Goal: Task Accomplishment & Management: Manage account settings

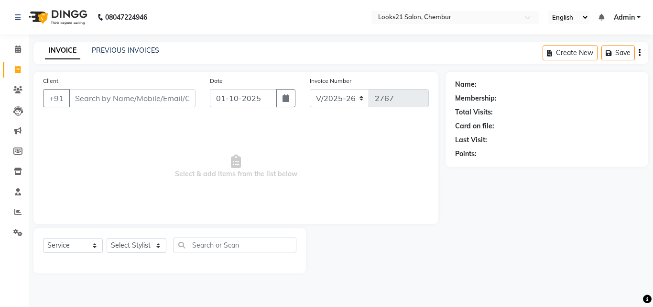
select select "844"
select select "service"
click at [104, 97] on input "Client" at bounding box center [132, 98] width 127 height 18
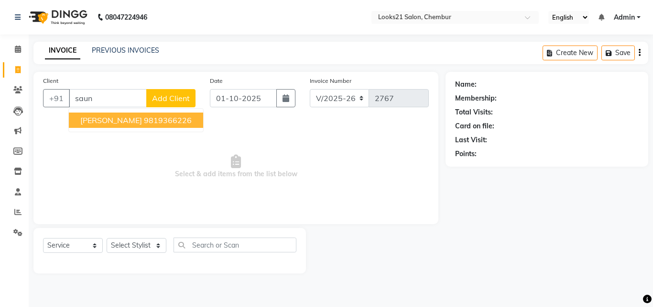
click at [108, 120] on span "[PERSON_NAME]" at bounding box center [111, 120] width 62 height 10
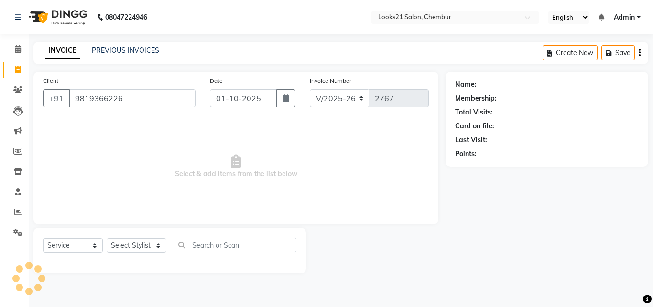
type input "9819366226"
select select "1: Object"
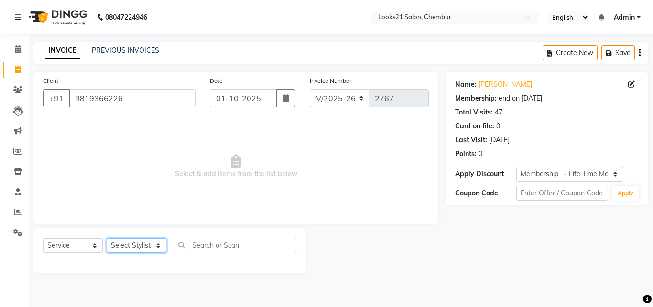
click at [127, 249] on select "Select Stylist [PERSON_NAME] LOOKS 21 [PERSON_NAME] [PERSON_NAME] [PERSON_NAME]…" at bounding box center [137, 245] width 60 height 15
select select "13885"
click at [107, 238] on select "Select Stylist [PERSON_NAME] LOOKS 21 [PERSON_NAME] [PERSON_NAME] [PERSON_NAME]…" at bounding box center [137, 245] width 60 height 15
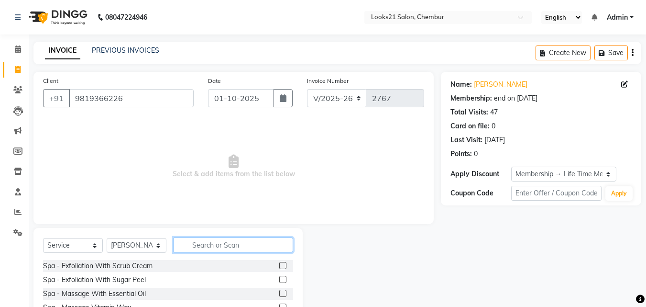
click at [203, 245] on input "text" at bounding box center [234, 244] width 120 height 15
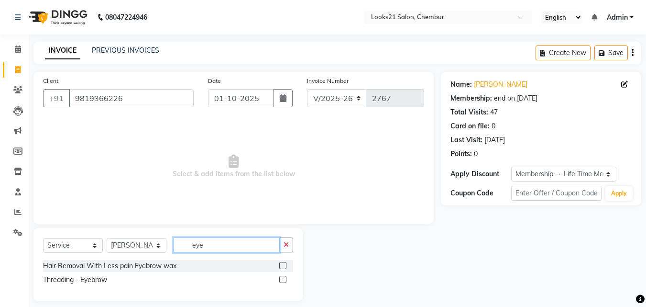
type input "eye"
click at [81, 274] on div "Threading - Eyebrow" at bounding box center [168, 280] width 250 height 12
click at [67, 284] on div "Threading - Eyebrow" at bounding box center [75, 280] width 64 height 10
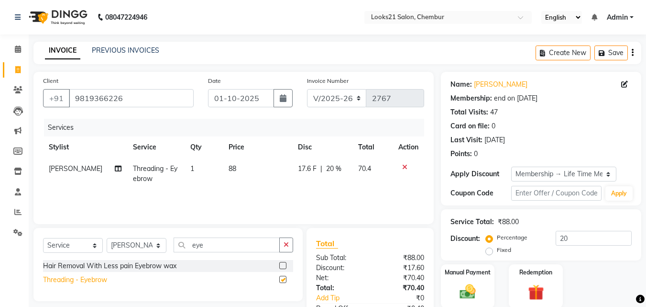
checkbox input "false"
click at [223, 241] on input "eye" at bounding box center [227, 244] width 106 height 15
type input "e"
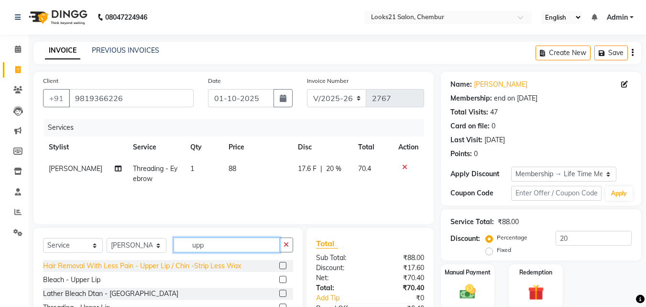
type input "upp"
click at [199, 263] on div "Hair Removal With Less Pain - Upper Lip / Chin -Strip Less Wax" at bounding box center [142, 266] width 198 height 10
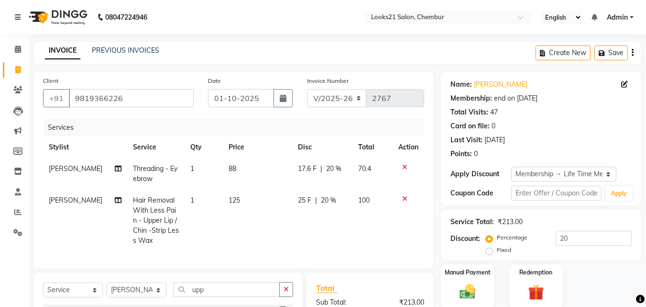
checkbox input "false"
click at [192, 201] on td "1" at bounding box center [204, 220] width 38 height 62
select select "13885"
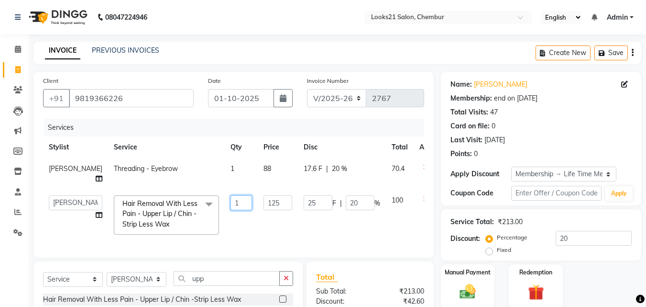
click at [231, 203] on input "1" at bounding box center [242, 202] width 22 height 15
type input "3"
click at [258, 230] on td "125" at bounding box center [278, 214] width 40 height 51
select select "13885"
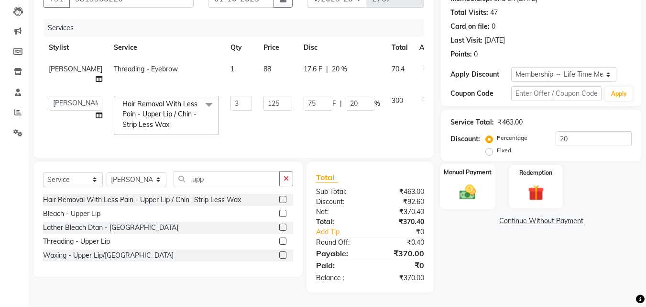
click at [476, 183] on img at bounding box center [467, 191] width 27 height 19
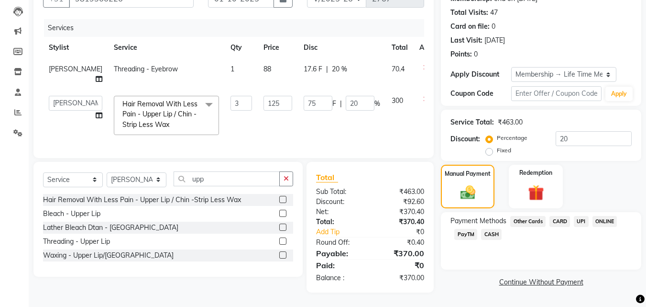
click at [576, 216] on span "UPI" at bounding box center [581, 221] width 15 height 11
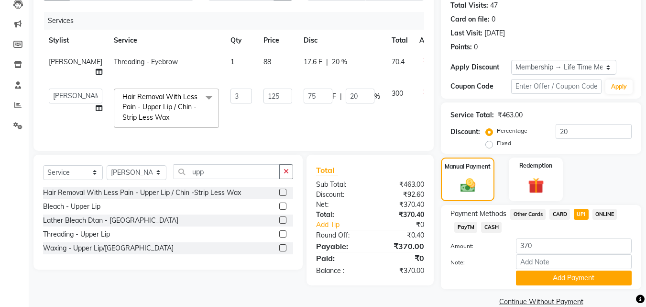
click at [578, 269] on div "Note:" at bounding box center [541, 262] width 196 height 16
click at [576, 276] on button "Add Payment" at bounding box center [574, 277] width 116 height 15
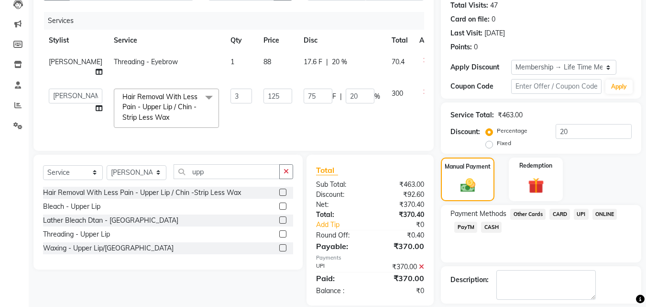
click at [645, 291] on div "Name: [PERSON_NAME] Membership: end on [DATE] Total Visits: 47 Card on file: 0 …" at bounding box center [545, 150] width 208 height 371
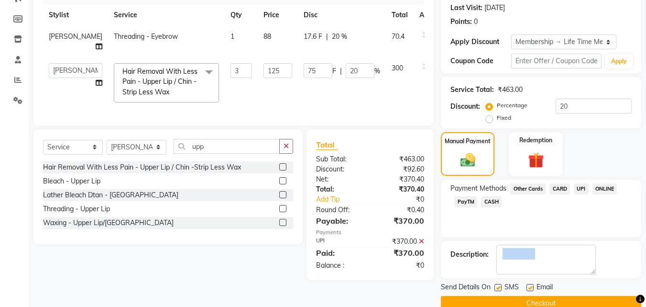
scroll to position [150, 0]
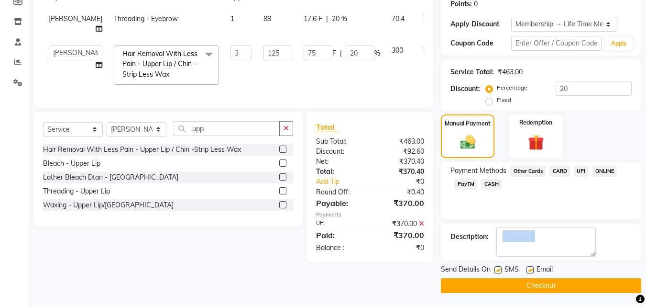
click at [575, 291] on button "Checkout" at bounding box center [541, 285] width 200 height 15
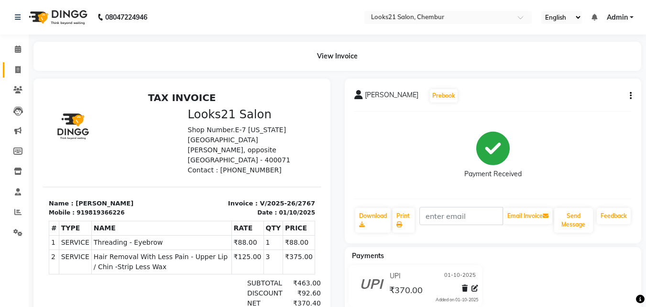
click at [18, 75] on link "Invoice" at bounding box center [14, 70] width 23 height 16
select select "service"
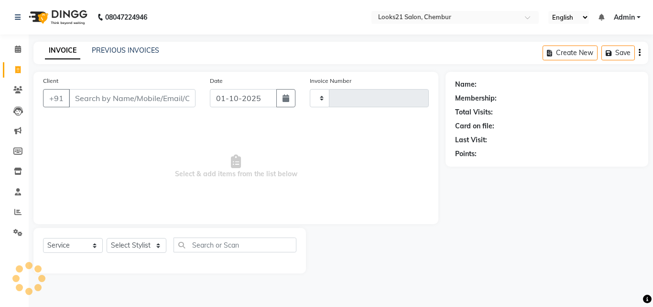
click at [113, 97] on input "Client" at bounding box center [132, 98] width 127 height 18
type input "2768"
select select "844"
click at [113, 97] on input "Client" at bounding box center [132, 98] width 127 height 18
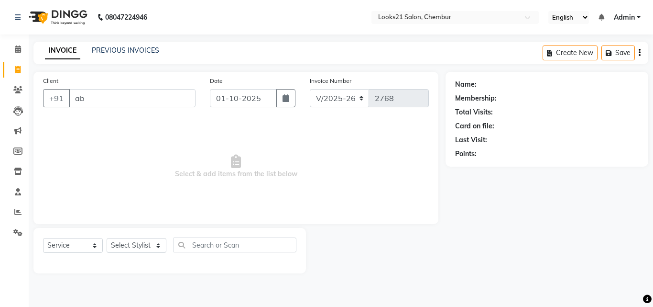
type input "abc"
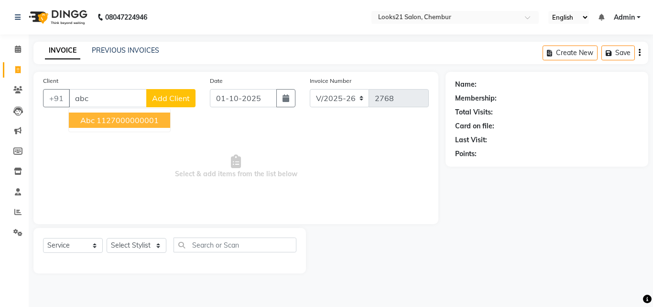
drag, startPoint x: 113, startPoint y: 97, endPoint x: 113, endPoint y: 116, distance: 19.1
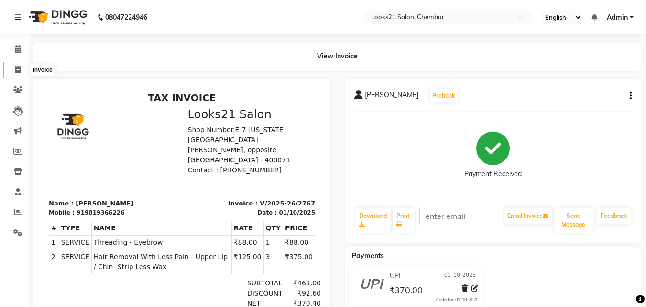
click at [11, 70] on span at bounding box center [18, 70] width 17 height 11
select select "service"
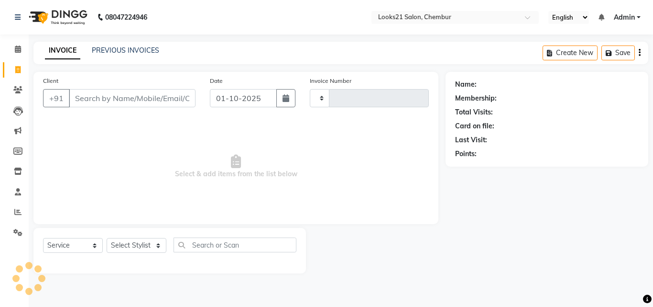
type input "2768"
select select "844"
click at [112, 94] on input "Client" at bounding box center [132, 98] width 127 height 18
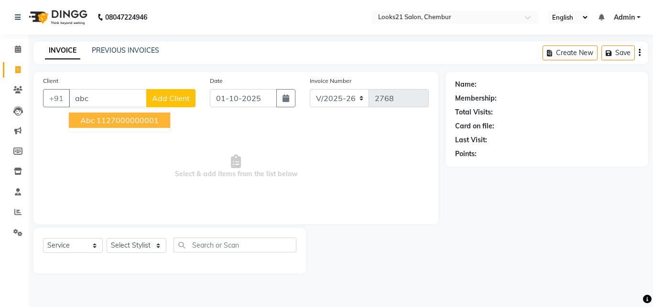
click at [119, 119] on ngb-highlight "1127000000001" at bounding box center [128, 120] width 62 height 10
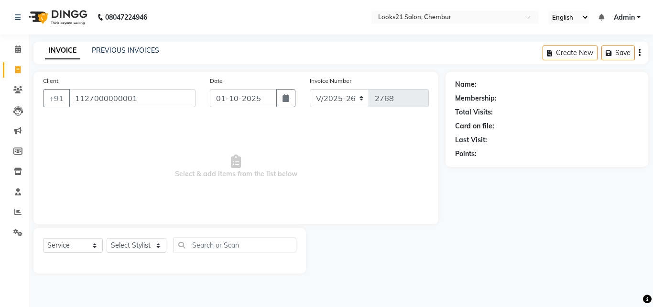
type input "1127000000001"
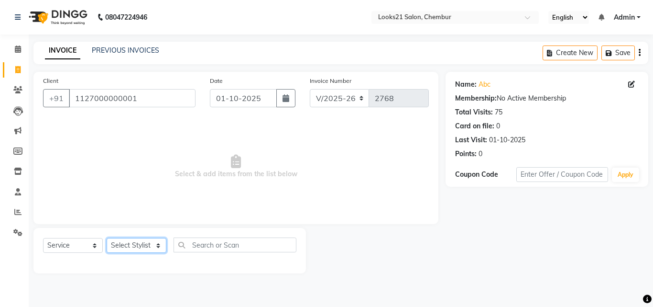
click at [135, 241] on select "Select Stylist [PERSON_NAME] LOOKS 21 [PERSON_NAME] [PERSON_NAME] [PERSON_NAME]…" at bounding box center [137, 245] width 60 height 15
select select "13889"
click at [107, 238] on select "Select Stylist [PERSON_NAME] LOOKS 21 [PERSON_NAME] [PERSON_NAME] [PERSON_NAME]…" at bounding box center [137, 245] width 60 height 15
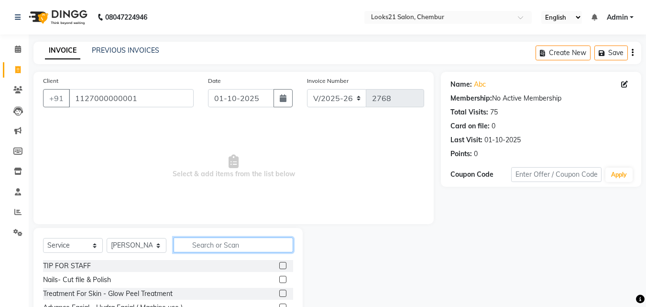
click at [208, 244] on input "text" at bounding box center [234, 244] width 120 height 15
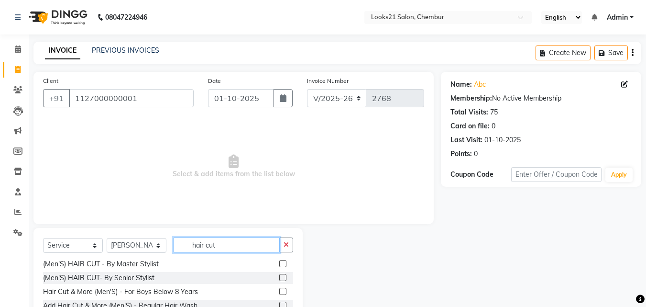
scroll to position [144, 0]
type input "hair cut"
click at [138, 263] on div "(Men'S) HAIR CUT - By Master Stylist" at bounding box center [101, 263] width 116 height 10
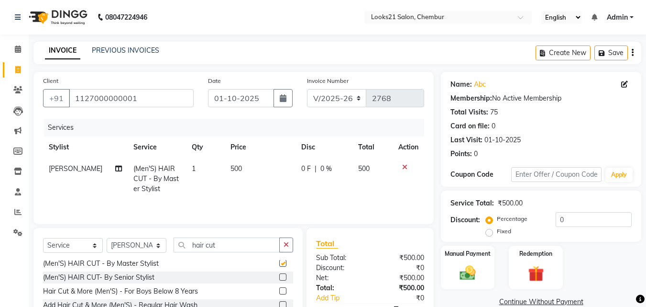
checkbox input "false"
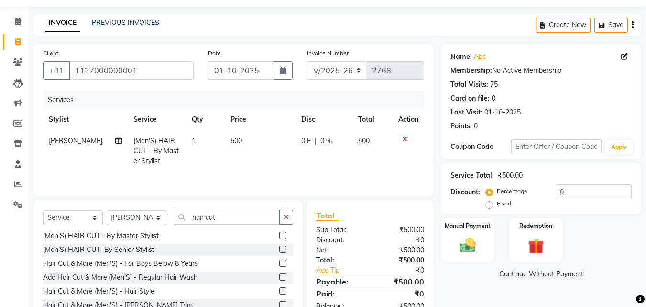
scroll to position [77, 0]
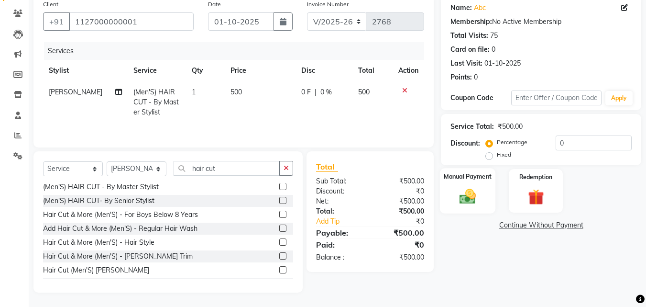
click at [470, 190] on img at bounding box center [467, 196] width 27 height 19
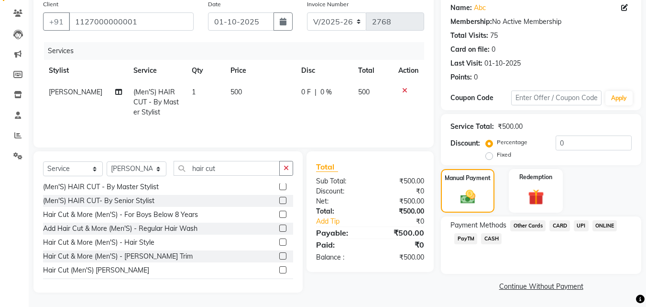
click at [496, 237] on span "CASH" at bounding box center [491, 238] width 21 height 11
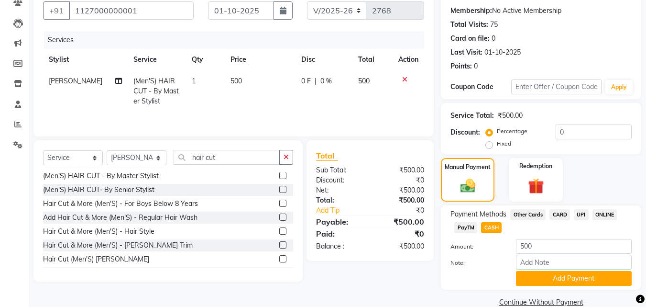
scroll to position [104, 0]
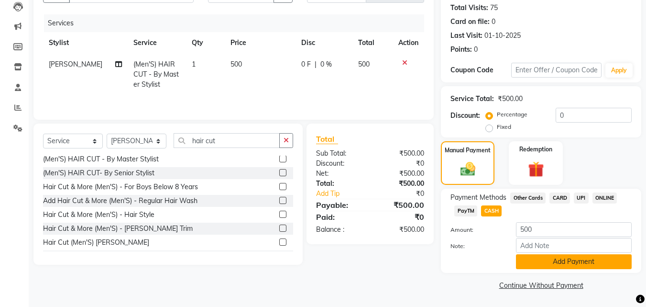
click at [555, 260] on button "Add Payment" at bounding box center [574, 261] width 116 height 15
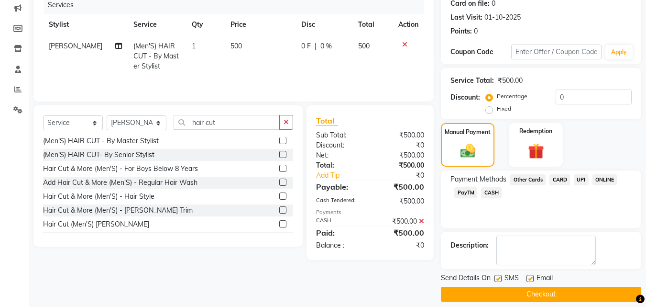
scroll to position [132, 0]
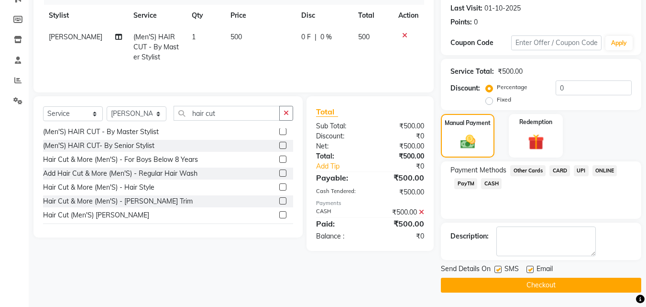
click at [575, 285] on button "Checkout" at bounding box center [541, 284] width 200 height 15
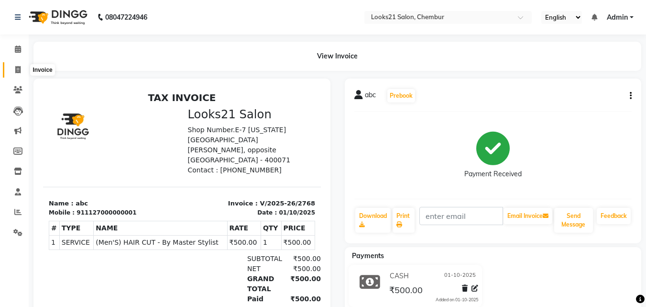
click at [13, 67] on span at bounding box center [18, 70] width 17 height 11
select select "service"
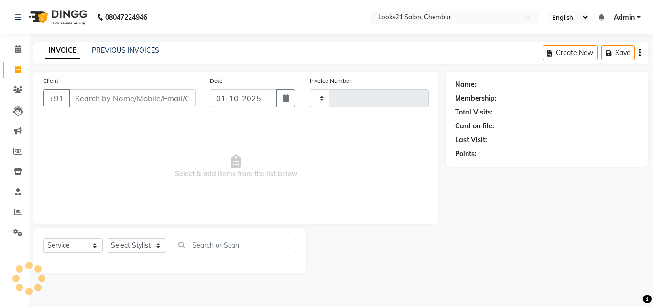
type input "2769"
select select "844"
click at [83, 89] on input "Client" at bounding box center [132, 98] width 127 height 18
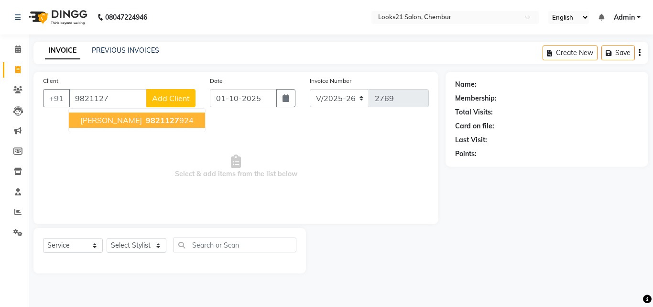
click at [117, 126] on button "[PERSON_NAME] 9821127 924" at bounding box center [137, 119] width 136 height 15
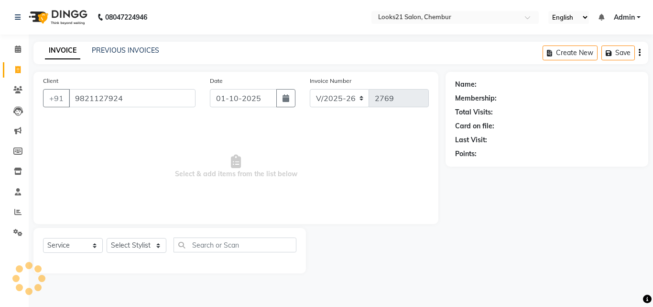
type input "9821127924"
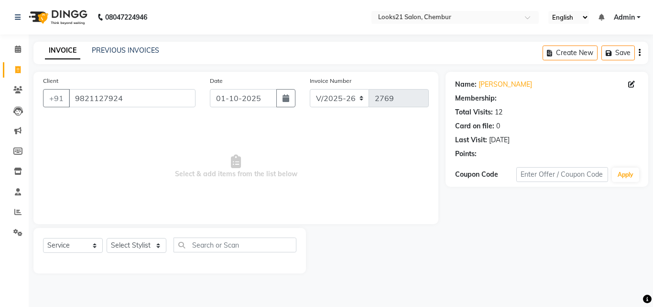
select select "1: Object"
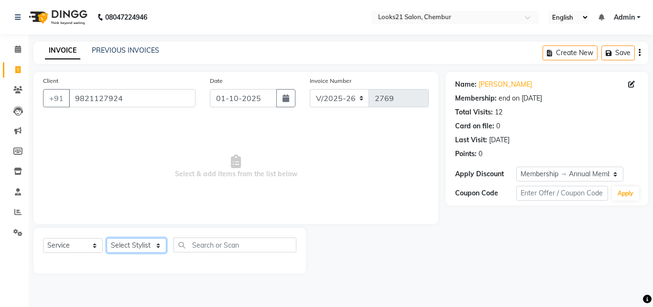
click at [125, 243] on select "Select Stylist [PERSON_NAME] LOOKS 21 [PERSON_NAME] [PERSON_NAME] [PERSON_NAME]…" at bounding box center [137, 245] width 60 height 15
select select "13882"
click at [107, 238] on select "Select Stylist [PERSON_NAME] LOOKS 21 [PERSON_NAME] [PERSON_NAME] [PERSON_NAME]…" at bounding box center [137, 245] width 60 height 15
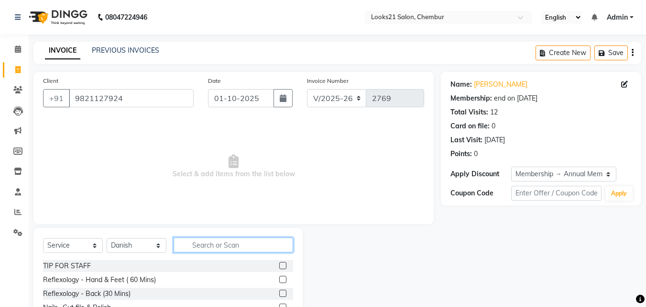
click at [215, 249] on input "text" at bounding box center [234, 244] width 120 height 15
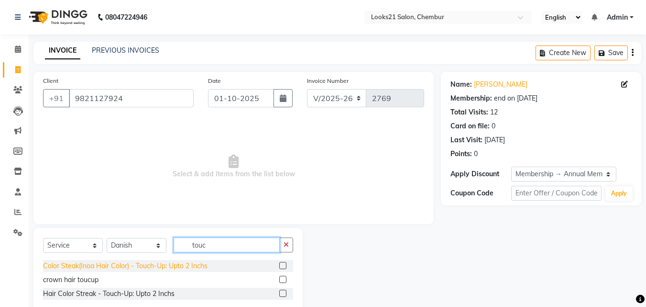
type input "touc"
click at [193, 261] on div "Color Steak(Inoa Hair Color) - Touch-Up: Upto 2 Inchs" at bounding box center [125, 266] width 165 height 10
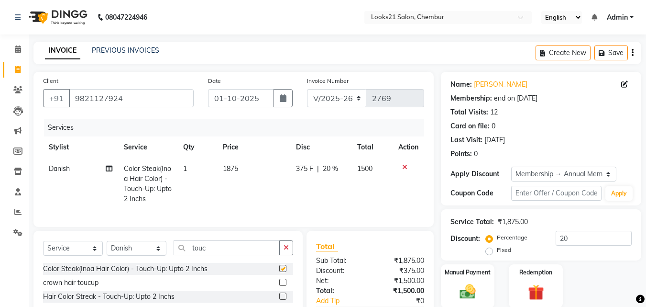
checkbox input "false"
drag, startPoint x: 218, startPoint y: 254, endPoint x: 191, endPoint y: 253, distance: 27.3
click at [191, 253] on input "touc" at bounding box center [227, 247] width 106 height 15
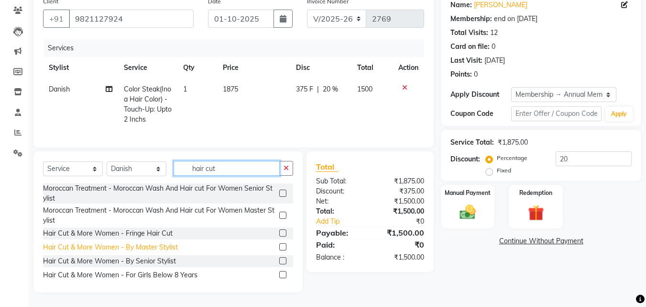
type input "hair cut"
click at [140, 247] on div "Hair Cut & More Women - By Master Stylist" at bounding box center [110, 247] width 135 height 10
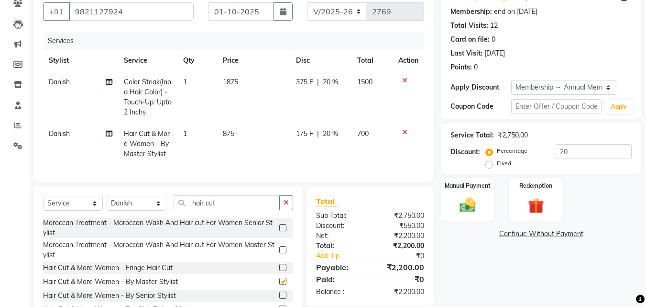
checkbox input "false"
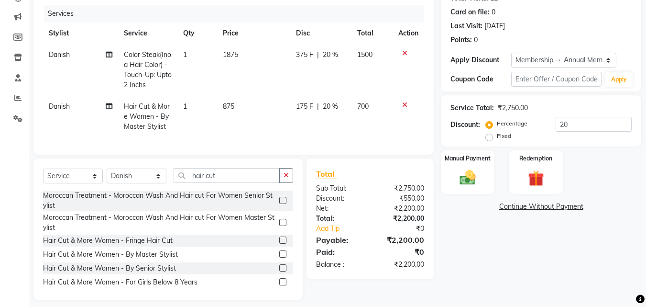
scroll to position [128, 0]
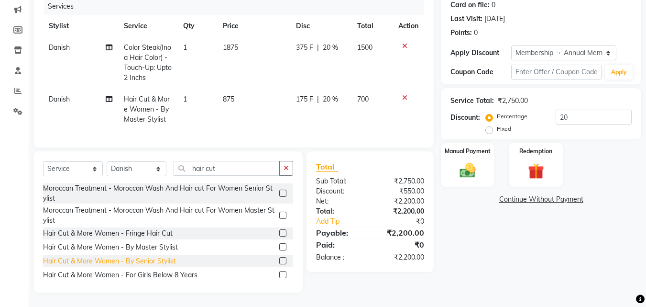
click at [139, 260] on div "Hair Cut & More Women - By Senior Stylist" at bounding box center [109, 261] width 133 height 10
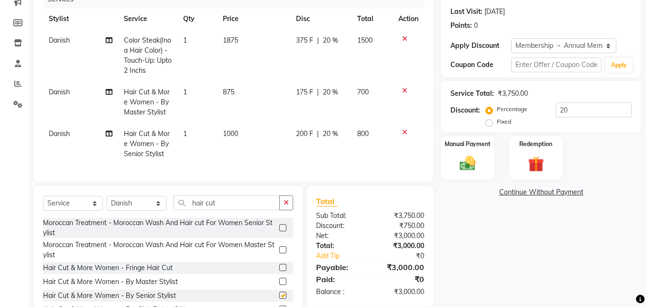
checkbox input "false"
click at [403, 92] on icon at bounding box center [404, 90] width 5 height 7
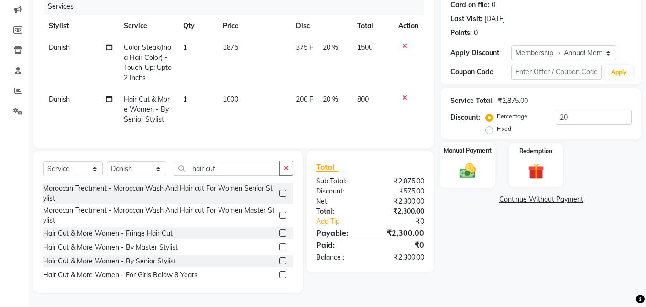
click at [483, 168] on div "Manual Payment" at bounding box center [468, 164] width 56 height 45
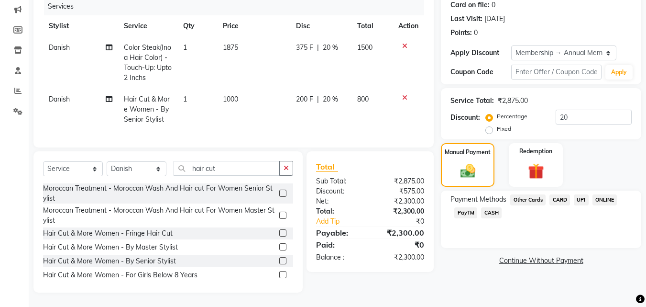
click at [557, 194] on span "CARD" at bounding box center [560, 199] width 21 height 11
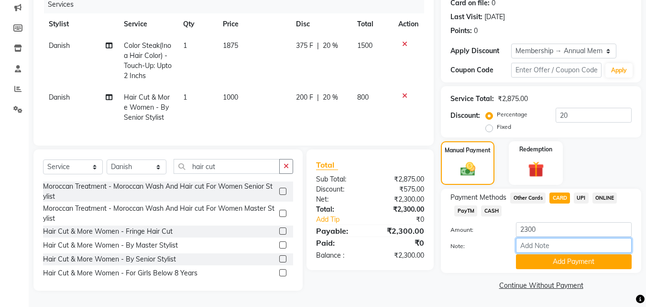
click at [563, 247] on input "Note:" at bounding box center [574, 245] width 116 height 15
click at [568, 259] on button "Add Payment" at bounding box center [574, 261] width 116 height 15
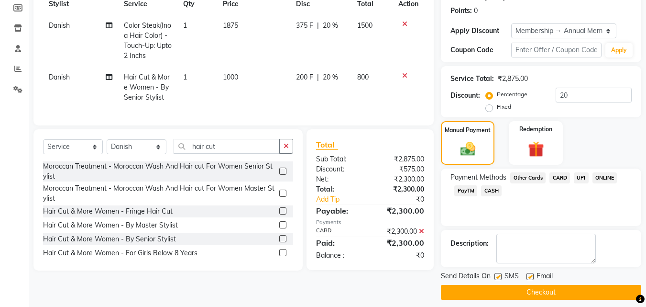
scroll to position [150, 0]
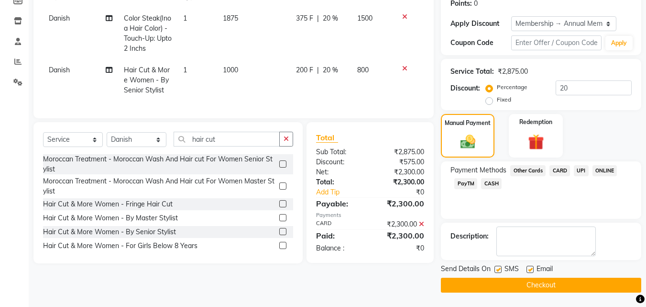
click at [592, 284] on button "Checkout" at bounding box center [541, 284] width 200 height 15
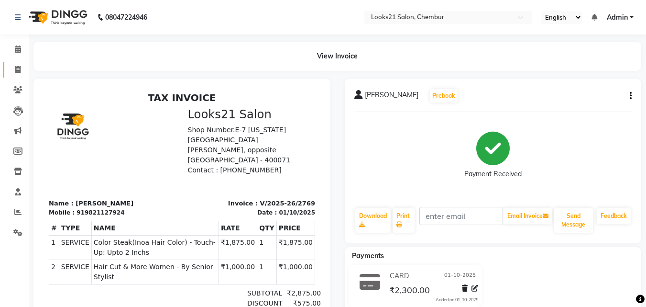
click at [17, 76] on link "Invoice" at bounding box center [14, 70] width 23 height 16
select select "service"
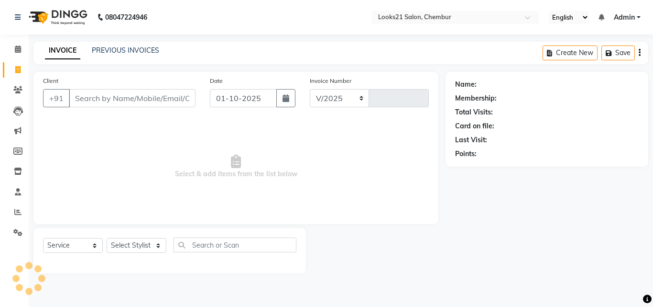
select select "844"
type input "2770"
click at [105, 49] on link "PREVIOUS INVOICES" at bounding box center [125, 50] width 67 height 9
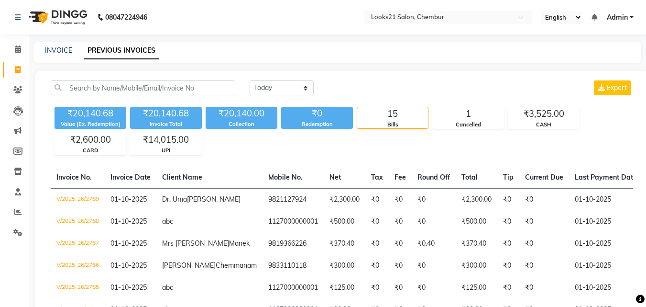
select select "service"
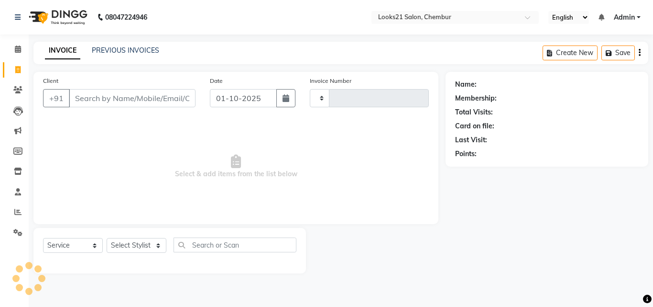
click at [106, 96] on input "Client" at bounding box center [132, 98] width 127 height 18
select select "844"
type input "2770"
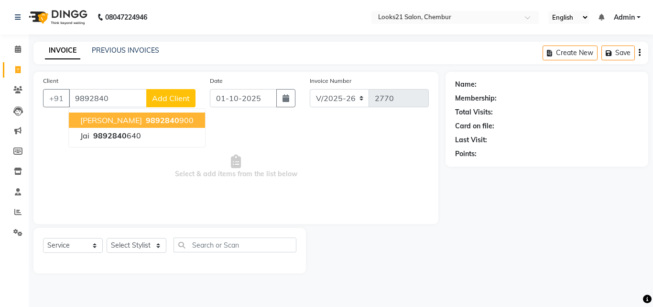
click at [111, 119] on span "[PERSON_NAME]" at bounding box center [111, 120] width 62 height 10
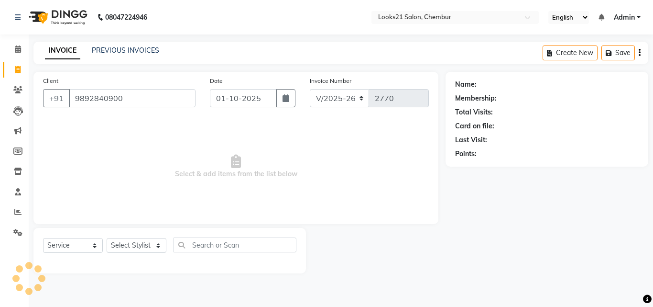
type input "9892840900"
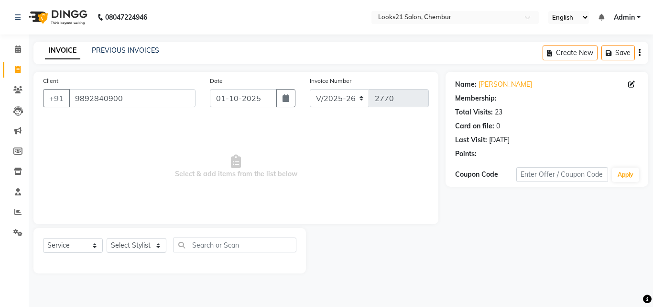
select select "1: Object"
click at [230, 166] on span "Select & add items from the list below" at bounding box center [236, 167] width 386 height 96
click at [151, 99] on input "9892840900" at bounding box center [132, 98] width 127 height 18
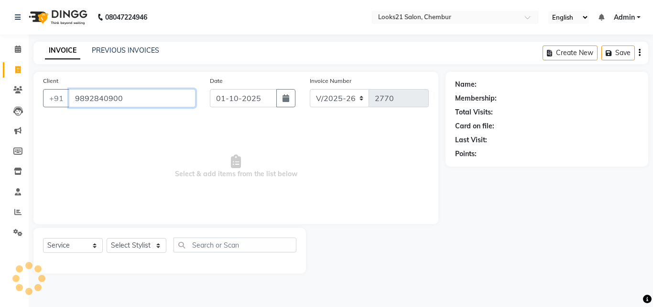
type input "9892840900"
select select "1: Object"
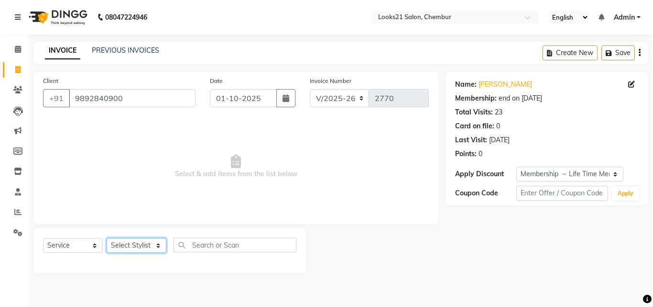
click at [133, 239] on select "Select Stylist [PERSON_NAME] LOOKS 21 [PERSON_NAME] [PERSON_NAME] [PERSON_NAME]…" at bounding box center [137, 245] width 60 height 15
select select "13882"
click at [107, 238] on select "Select Stylist [PERSON_NAME] LOOKS 21 [PERSON_NAME] [PERSON_NAME] [PERSON_NAME]…" at bounding box center [137, 245] width 60 height 15
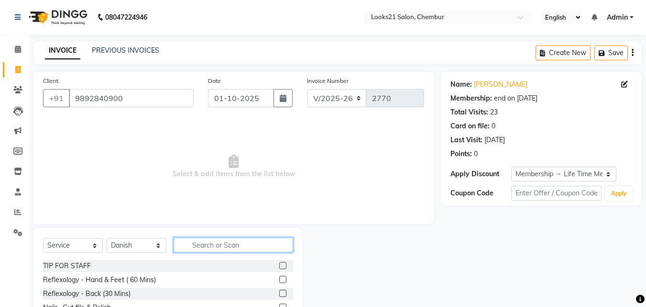
click at [210, 251] on input "text" at bounding box center [234, 244] width 120 height 15
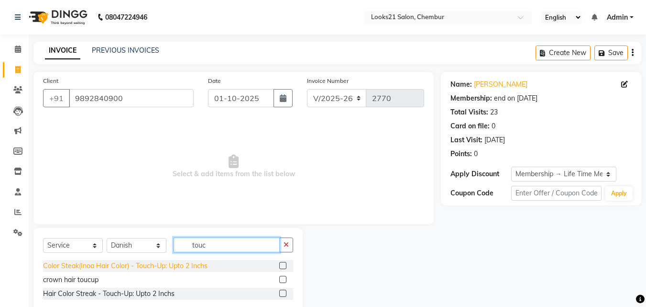
type input "touc"
click at [197, 266] on div "Color Steak(Inoa Hair Color) - Touch-Up: Upto 2 Inchs" at bounding box center [125, 266] width 165 height 10
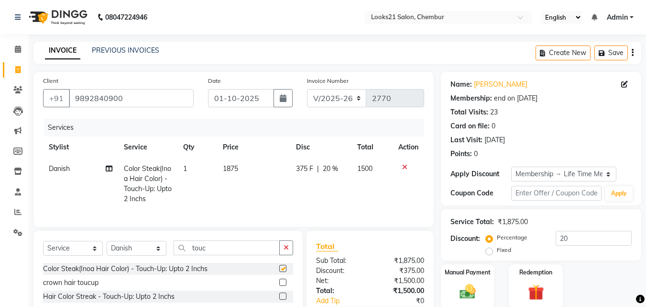
checkbox input "false"
click at [601, 56] on button "Save" at bounding box center [611, 52] width 33 height 15
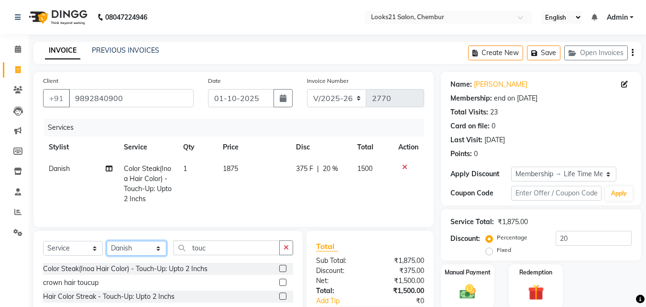
click at [139, 255] on select "Select Stylist [PERSON_NAME] LOOKS 21 [PERSON_NAME] [PERSON_NAME] [PERSON_NAME]…" at bounding box center [137, 248] width 60 height 15
click at [126, 253] on select "Select Stylist [PERSON_NAME] LOOKS 21 [PERSON_NAME] [PERSON_NAME] [PERSON_NAME]…" at bounding box center [137, 248] width 60 height 15
click at [125, 253] on select "Select Stylist [PERSON_NAME] LOOKS 21 [PERSON_NAME] [PERSON_NAME] [PERSON_NAME]…" at bounding box center [137, 248] width 60 height 15
select select "13885"
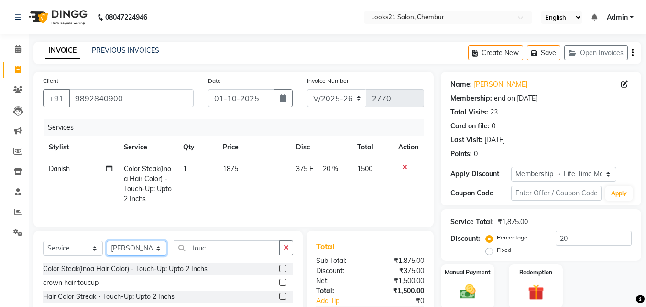
click at [107, 248] on select "Select Stylist [PERSON_NAME] LOOKS 21 [PERSON_NAME] [PERSON_NAME] [PERSON_NAME]…" at bounding box center [137, 248] width 60 height 15
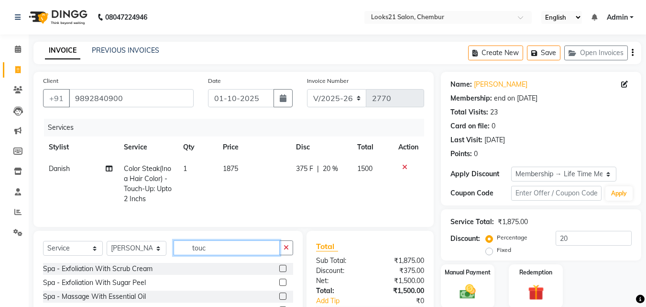
click at [224, 255] on input "touc" at bounding box center [227, 247] width 106 height 15
type input "t"
type input "full a"
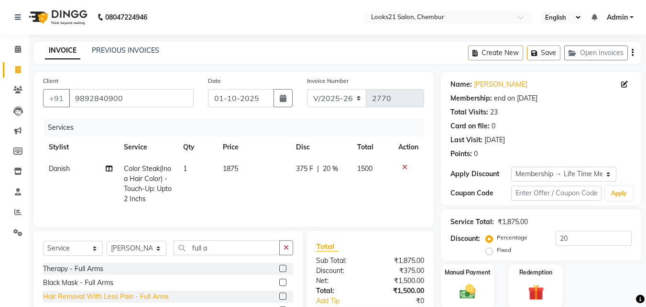
click at [153, 301] on div "Hair Removal With Less Pain - Full Arms" at bounding box center [106, 296] width 126 height 10
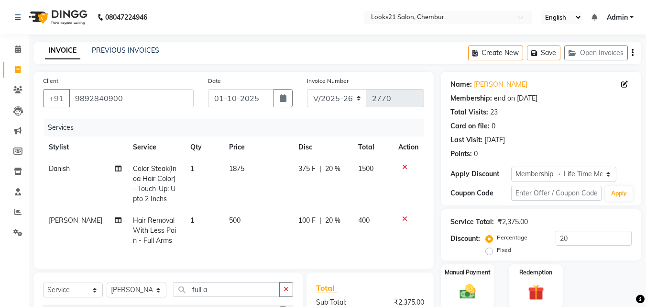
checkbox input "false"
click at [223, 292] on input "full a" at bounding box center [227, 289] width 106 height 15
type input "f"
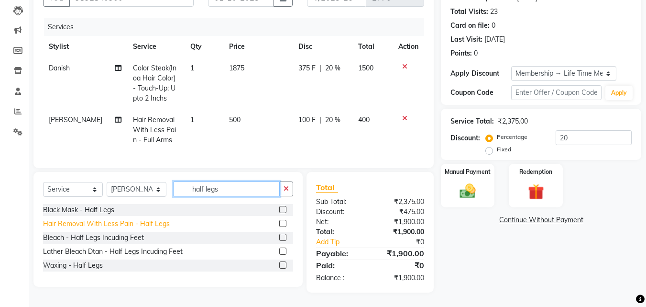
type input "half legs"
click at [155, 226] on div "Hair Removal With Less Pain - Half Legs" at bounding box center [106, 224] width 127 height 10
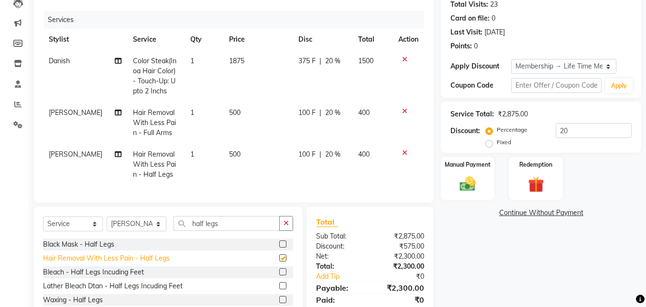
checkbox input "false"
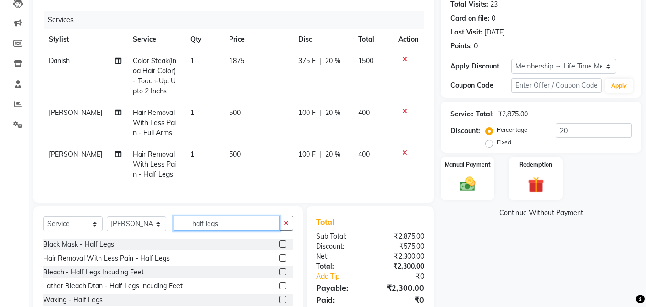
click at [237, 224] on input "half legs" at bounding box center [227, 223] width 106 height 15
type input "h"
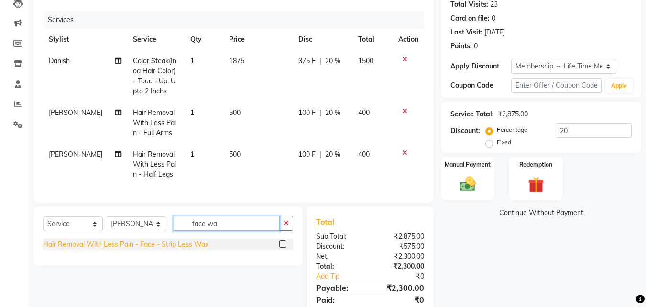
type input "face wa"
click at [181, 249] on div "Hair Removal With Less Pain - Face - Strip Less Wax" at bounding box center [126, 244] width 166 height 10
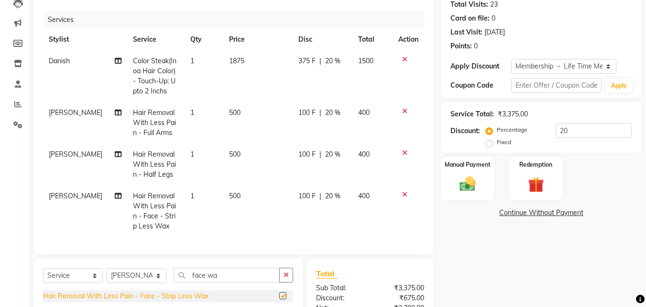
checkbox input "false"
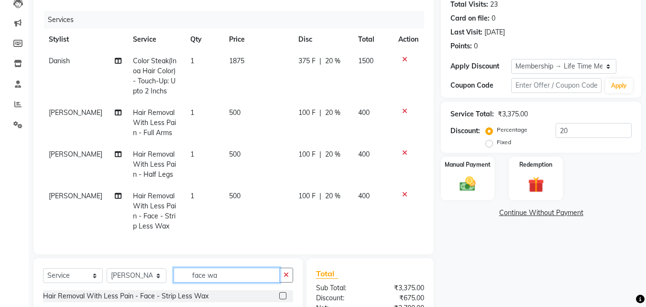
click at [222, 276] on input "face wa" at bounding box center [227, 274] width 106 height 15
type input "f"
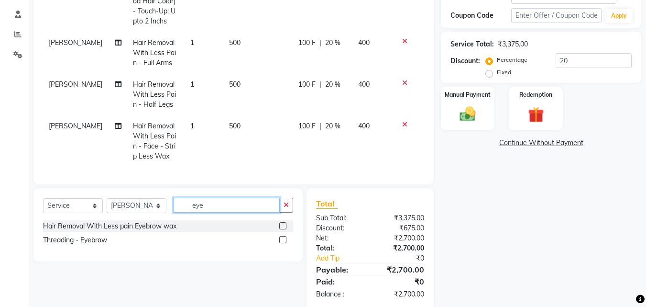
scroll to position [199, 0]
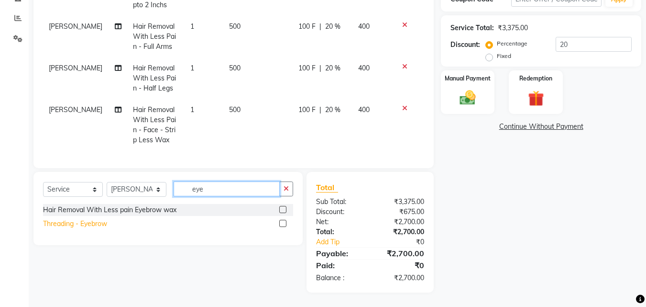
type input "eye"
click at [88, 224] on div "Threading - Eyebrow" at bounding box center [75, 224] width 64 height 10
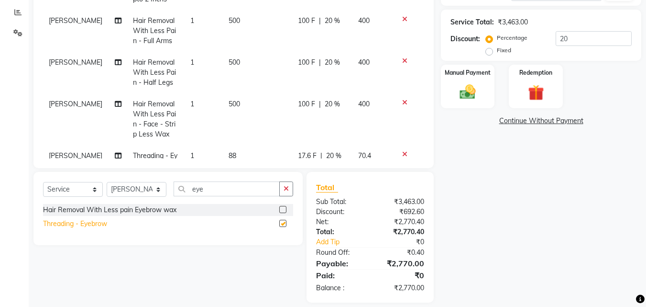
checkbox input "false"
click at [235, 101] on td "500" at bounding box center [257, 119] width 69 height 52
select select "13885"
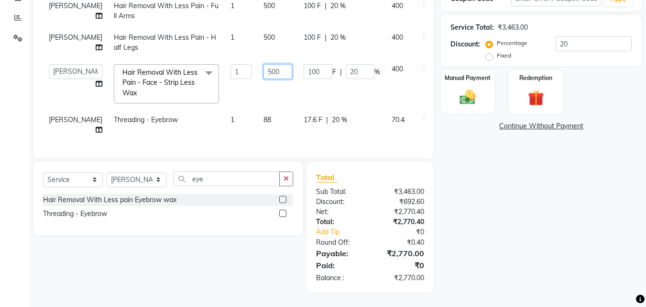
click at [264, 69] on input "500" at bounding box center [278, 71] width 29 height 15
type input "5"
type input "625"
click at [247, 80] on tbody "Danish Color Steak(Inoa Hair Color) - Touch-Up: Upto 2 Inchs 1 1875 375 F | 20 …" at bounding box center [244, 52] width 402 height 177
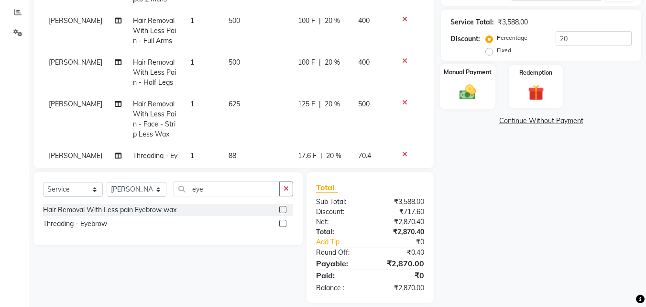
click at [454, 99] on img at bounding box center [467, 91] width 27 height 19
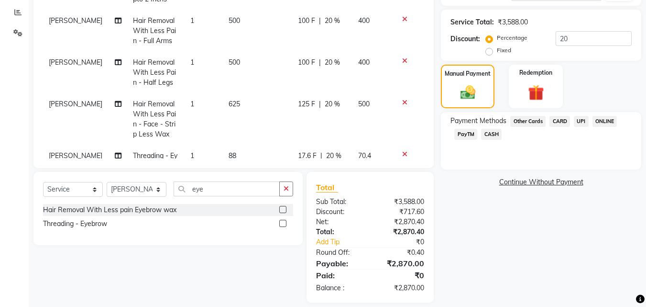
click at [567, 120] on span "CARD" at bounding box center [560, 121] width 21 height 11
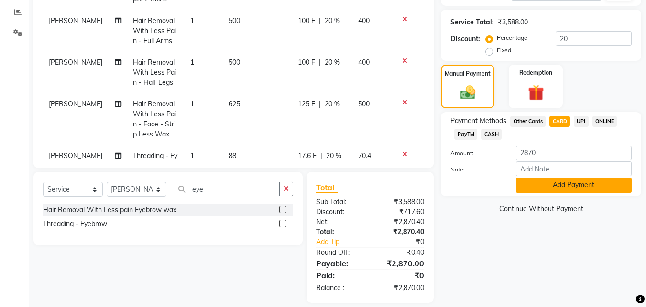
click at [610, 183] on button "Add Payment" at bounding box center [574, 184] width 116 height 15
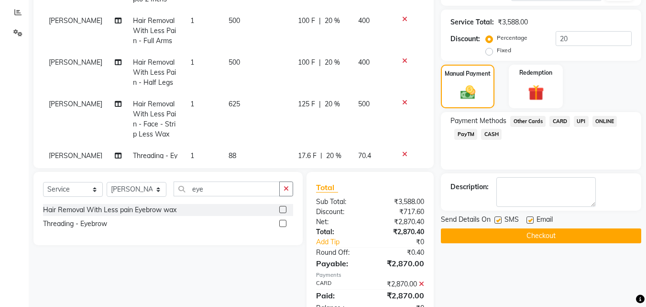
click at [609, 239] on button "Checkout" at bounding box center [541, 235] width 200 height 15
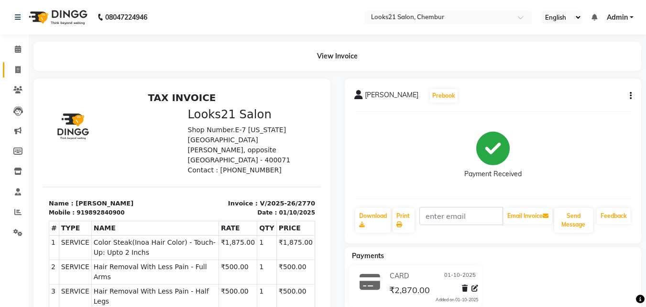
click at [24, 75] on link "Invoice" at bounding box center [14, 70] width 23 height 16
select select "service"
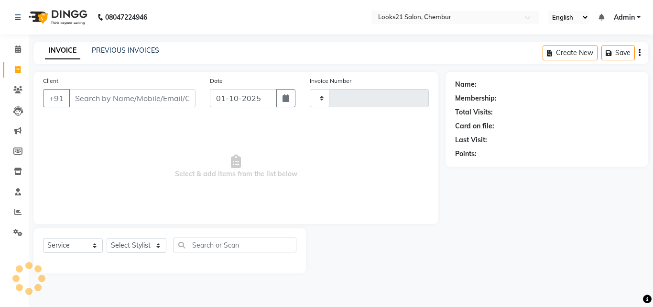
click at [88, 104] on input "Client" at bounding box center [132, 98] width 127 height 18
type input "2771"
select select "844"
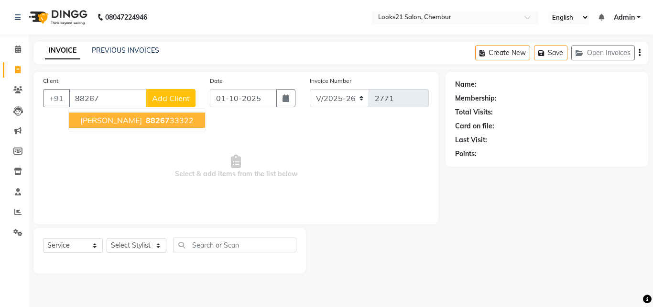
click at [134, 120] on span "[PERSON_NAME]" at bounding box center [111, 120] width 62 height 10
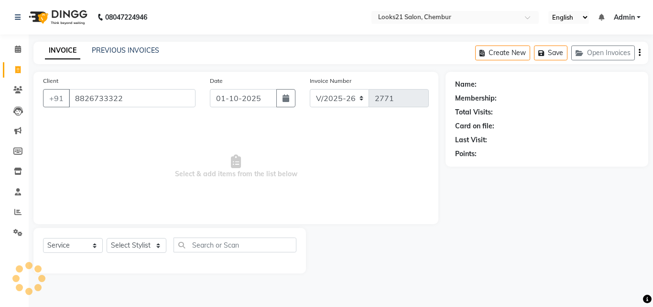
type input "8826733322"
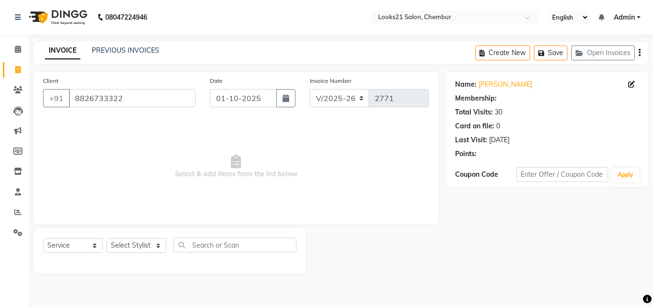
select select "1: Object"
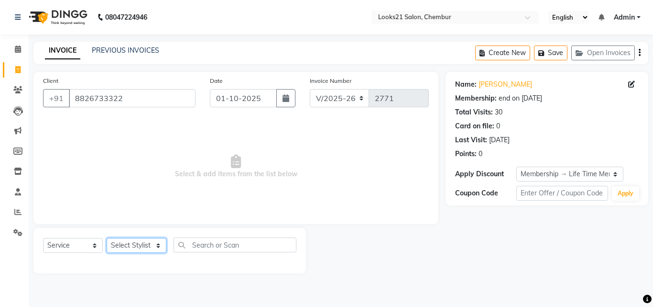
click at [127, 243] on select "Select Stylist [PERSON_NAME] LOOKS 21 [PERSON_NAME] [PERSON_NAME] [PERSON_NAME]…" at bounding box center [137, 245] width 60 height 15
select select "13885"
click at [107, 238] on select "Select Stylist [PERSON_NAME] LOOKS 21 [PERSON_NAME] [PERSON_NAME] [PERSON_NAME]…" at bounding box center [137, 245] width 60 height 15
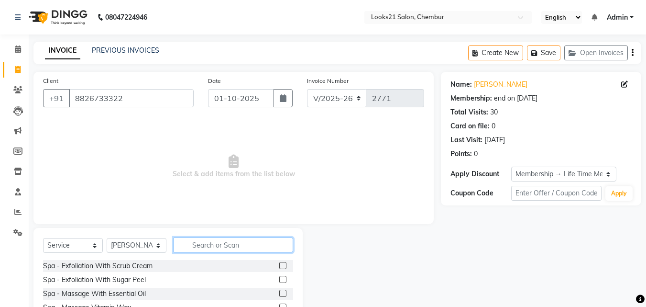
click at [220, 248] on input "text" at bounding box center [234, 244] width 120 height 15
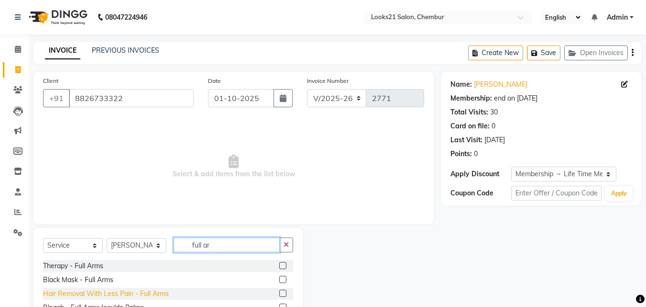
type input "full ar"
click at [144, 289] on div "Hair Removal With Less Pain - Full Arms" at bounding box center [106, 293] width 126 height 10
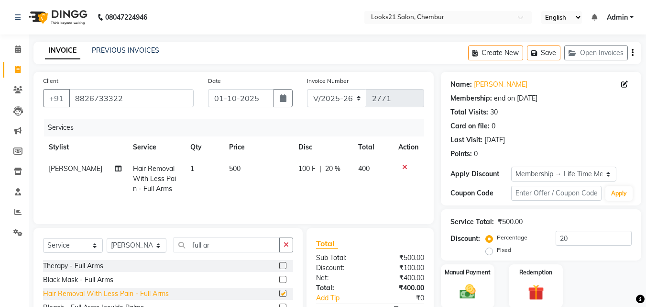
checkbox input "false"
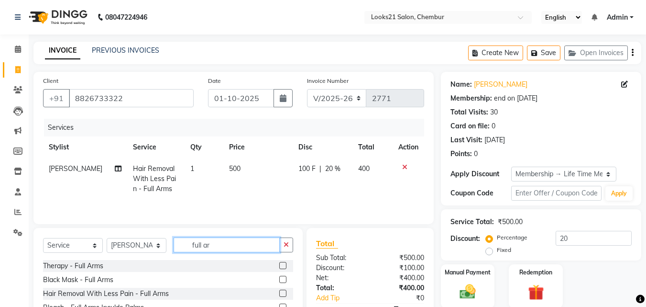
click at [226, 247] on input "full ar" at bounding box center [227, 244] width 106 height 15
type input "full le"
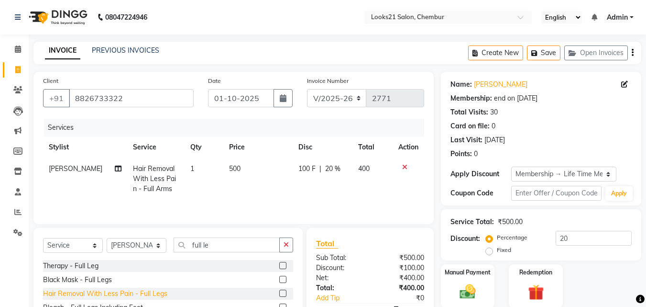
click at [159, 293] on div "Hair Removal With Less Pain - Full Legs" at bounding box center [105, 293] width 124 height 10
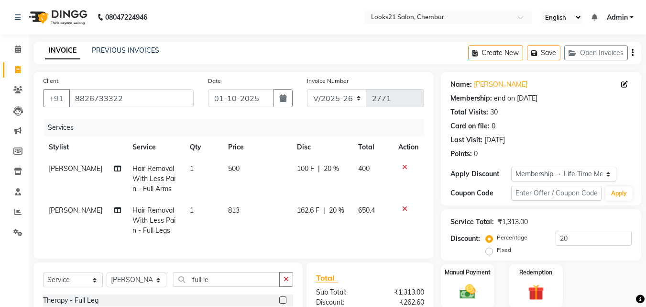
checkbox input "false"
click at [223, 285] on input "full le" at bounding box center [227, 279] width 106 height 15
type input "f"
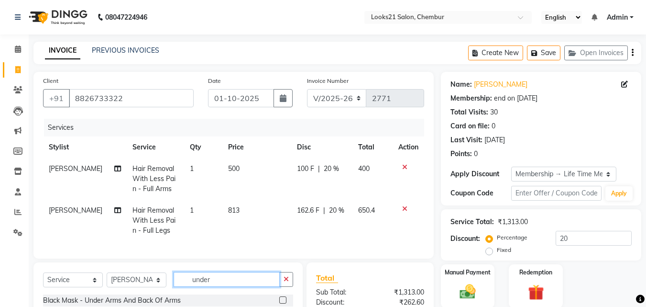
scroll to position [108, 0]
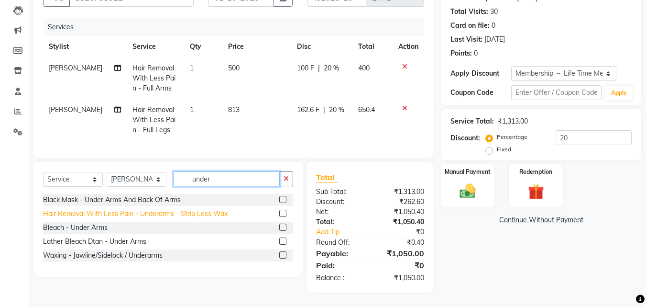
type input "under"
click at [205, 214] on div "Hair Removal With Less Pain - Underarms - Strip Less Wax" at bounding box center [135, 214] width 185 height 10
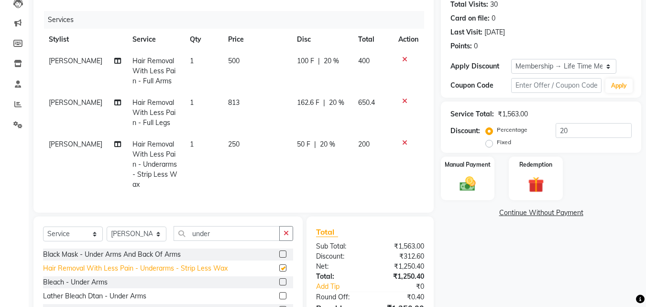
checkbox input "false"
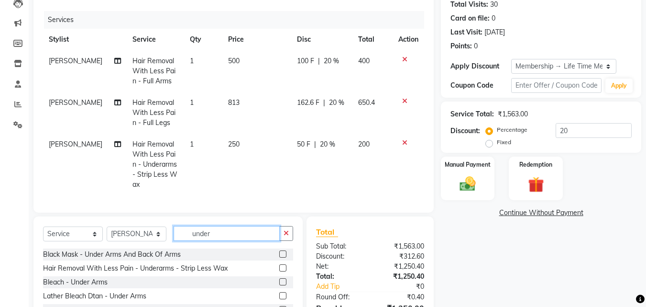
click at [214, 232] on input "under" at bounding box center [227, 233] width 106 height 15
type input "u"
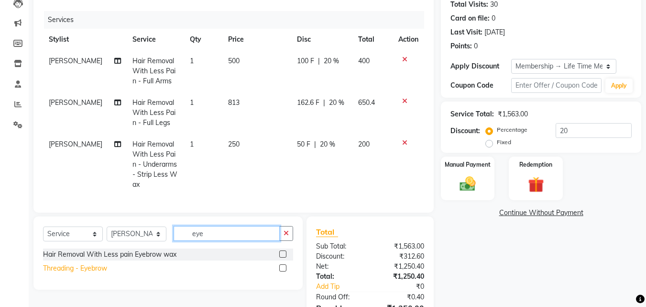
type input "eye"
click at [77, 268] on div "Threading - Eyebrow" at bounding box center [75, 268] width 64 height 10
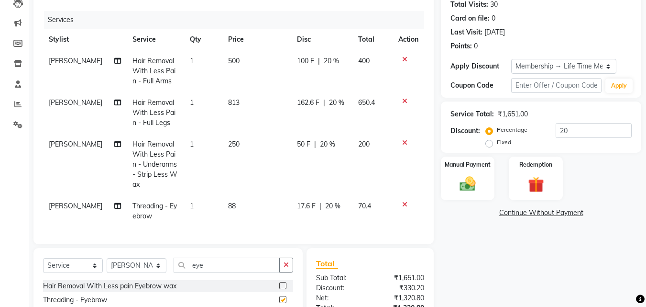
checkbox input "false"
click at [190, 196] on td "1" at bounding box center [203, 211] width 38 height 32
select select "13885"
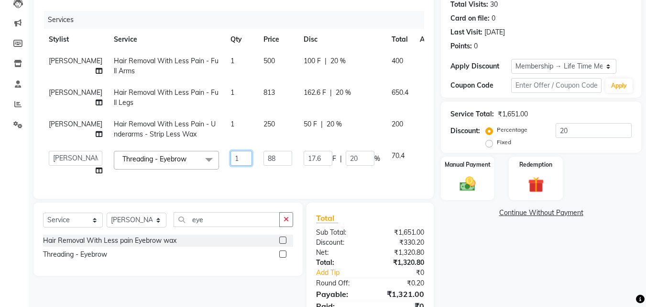
click at [231, 164] on input "1" at bounding box center [242, 158] width 22 height 15
type input "5"
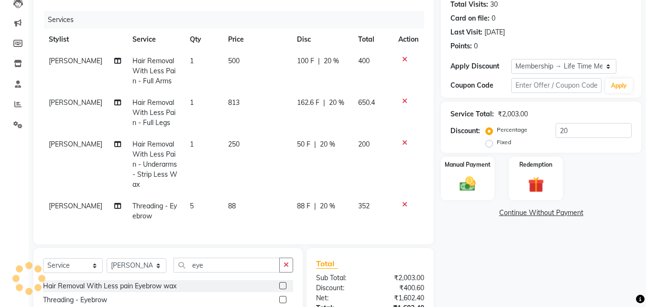
click at [233, 167] on tbody "[PERSON_NAME] Hair Removal With Less Pain - Full Arms 1 500 100 F | 20 % 400 [P…" at bounding box center [233, 138] width 381 height 177
click at [233, 167] on td "250" at bounding box center [256, 164] width 69 height 62
select select "13885"
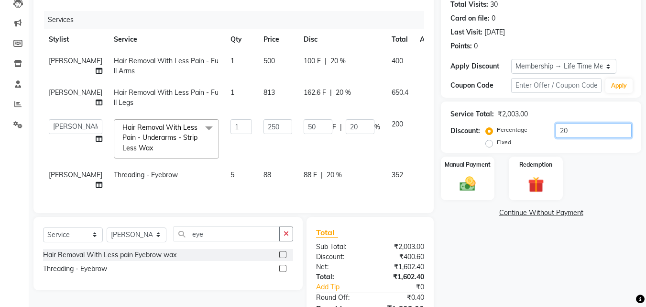
click at [578, 136] on input "20" at bounding box center [594, 130] width 76 height 15
type input "20.02"
type input "50.05"
type input "20.02"
type input "20.0"
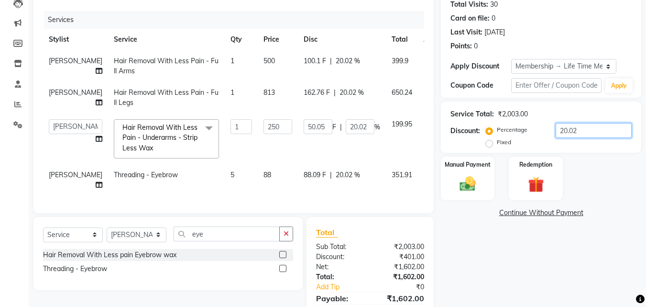
type input "50"
type input "20"
type input "20.05"
type input "50.13"
type input "20.05"
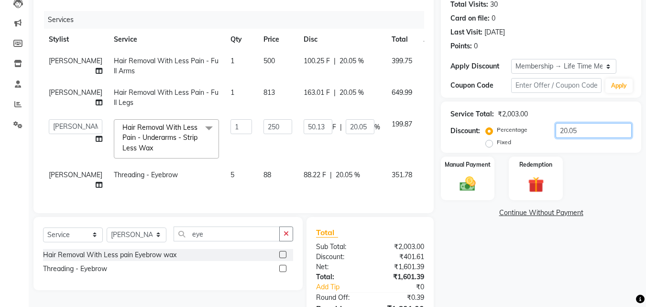
type input "20.0"
type input "50"
type input "20"
type input "20.09"
type input "50.23"
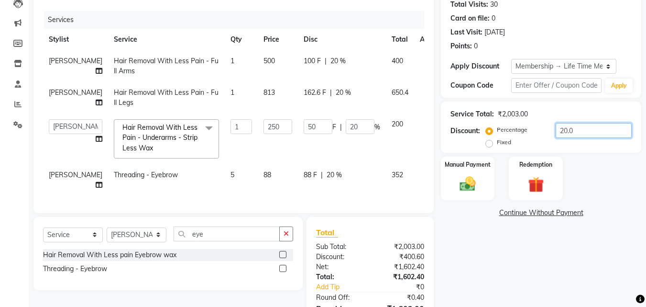
type input "20.09"
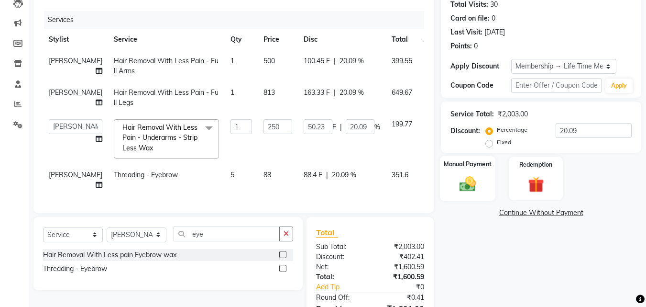
click at [487, 190] on div "Manual Payment" at bounding box center [468, 177] width 56 height 45
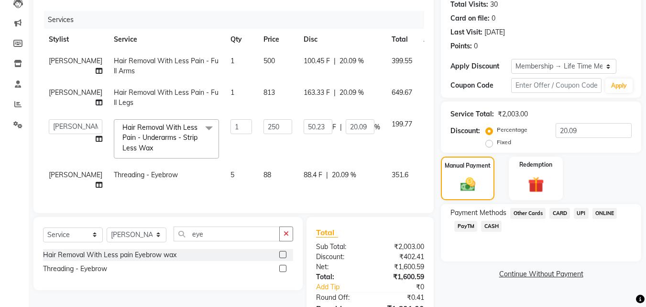
click at [582, 214] on span "UPI" at bounding box center [581, 213] width 15 height 11
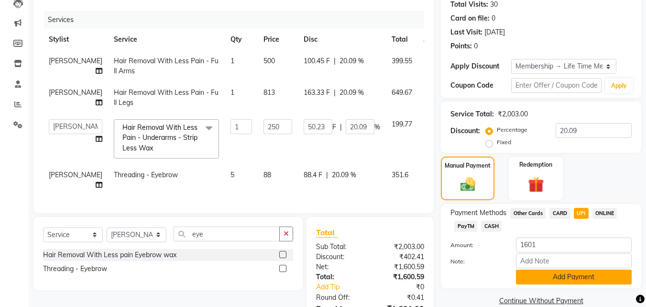
click at [616, 278] on button "Add Payment" at bounding box center [574, 276] width 116 height 15
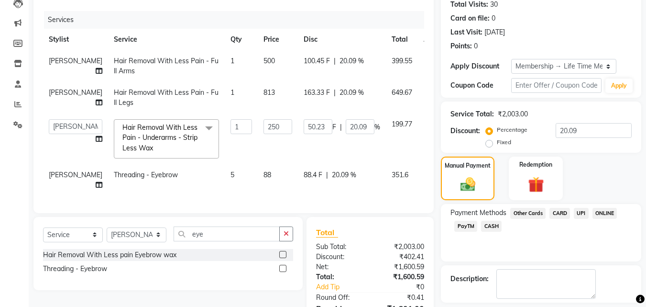
scroll to position [190, 0]
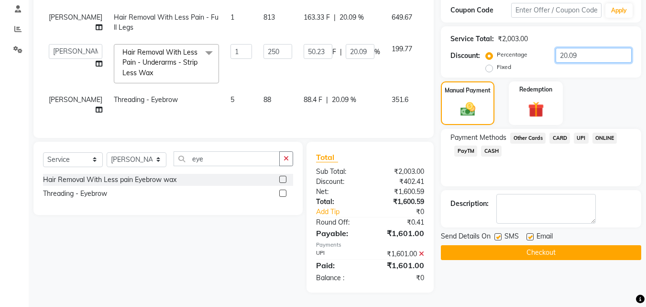
click at [590, 48] on input "20.09" at bounding box center [594, 55] width 76 height 15
type input "20.0"
type input "50"
type input "20"
type input "20.1"
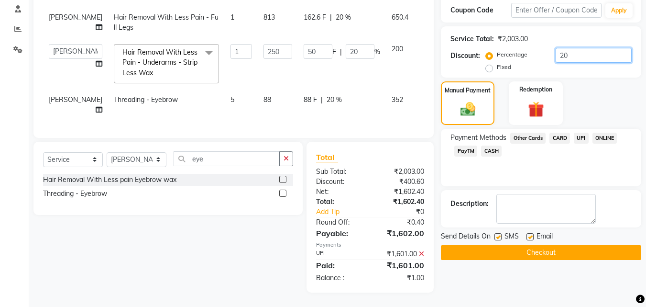
type input "50.25"
type input "20.1"
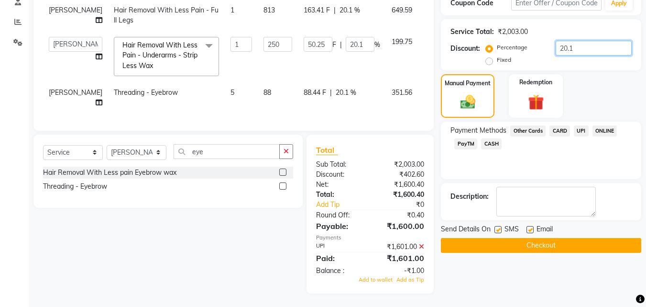
type input "20.1"
click at [421, 250] on icon at bounding box center [421, 246] width 5 height 7
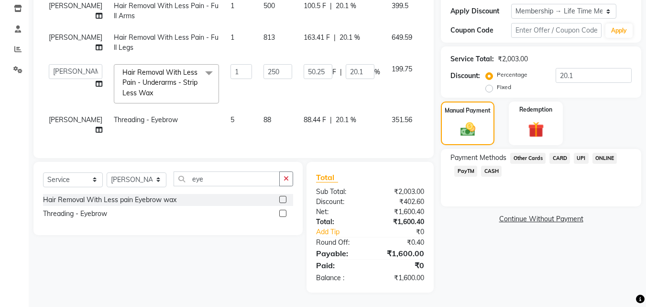
scroll to position [170, 0]
click at [587, 153] on span "UPI" at bounding box center [581, 158] width 15 height 11
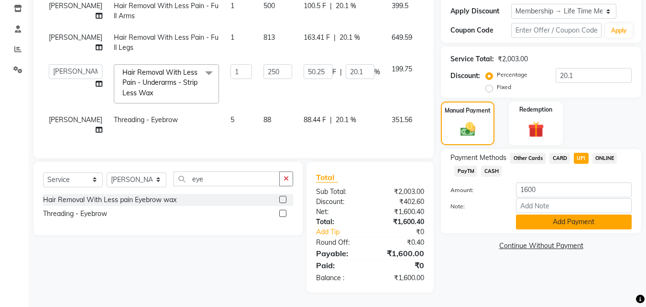
click at [575, 214] on button "Add Payment" at bounding box center [574, 221] width 116 height 15
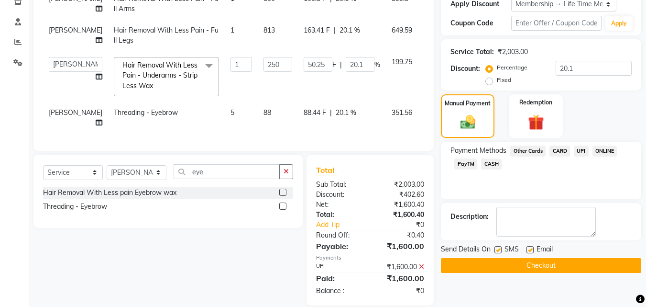
click at [560, 268] on button "Checkout" at bounding box center [541, 265] width 200 height 15
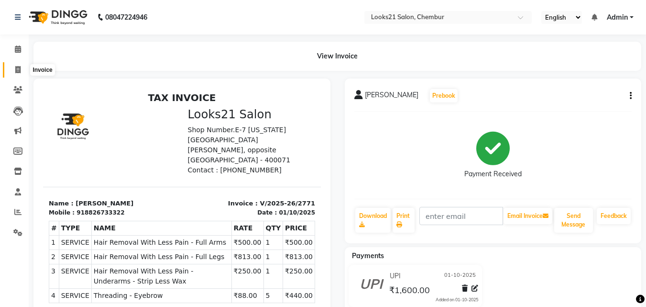
click at [17, 67] on icon at bounding box center [17, 69] width 5 height 7
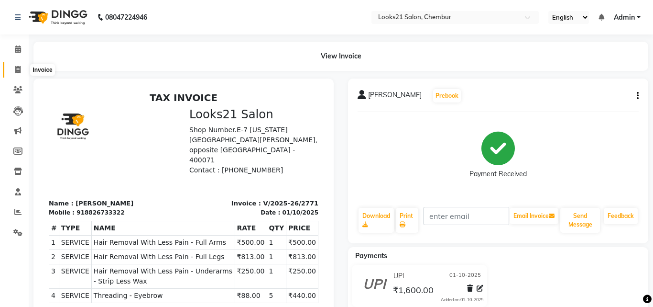
select select "service"
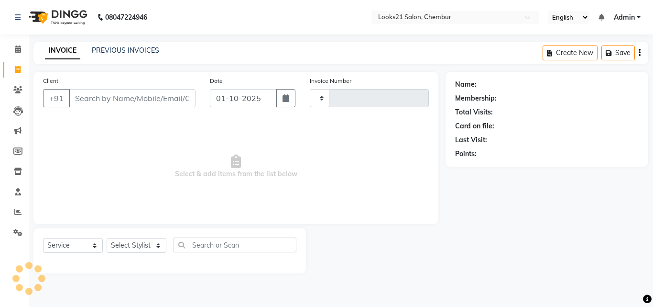
type input "2772"
select select "844"
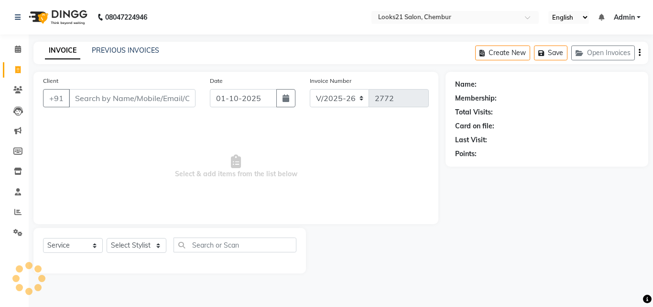
click at [98, 95] on input "Client" at bounding box center [132, 98] width 127 height 18
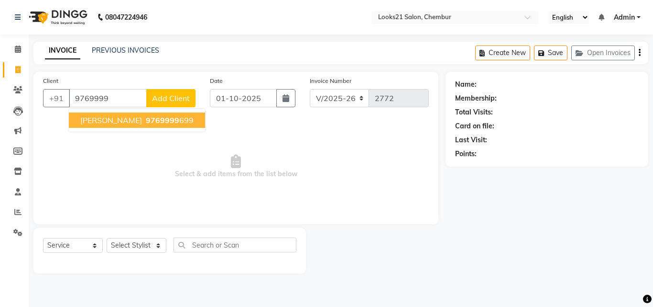
click at [127, 122] on button "[PERSON_NAME] 9769999 699" at bounding box center [137, 119] width 136 height 15
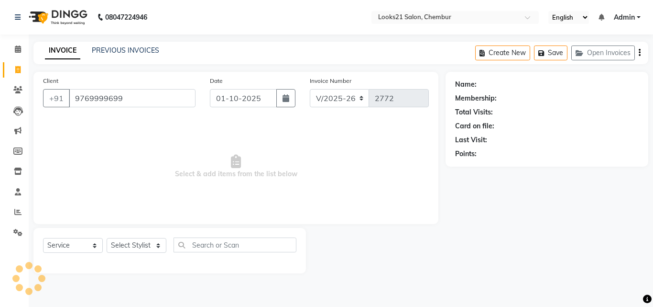
type input "9769999699"
select select "1: Object"
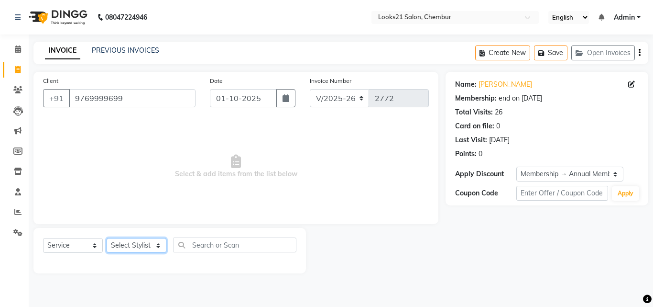
click at [138, 243] on select "Select Stylist [PERSON_NAME] LOOKS 21 [PERSON_NAME] [PERSON_NAME] [PERSON_NAME]…" at bounding box center [137, 245] width 60 height 15
select select "13888"
click at [107, 238] on select "Select Stylist [PERSON_NAME] LOOKS 21 [PERSON_NAME] [PERSON_NAME] [PERSON_NAME]…" at bounding box center [137, 245] width 60 height 15
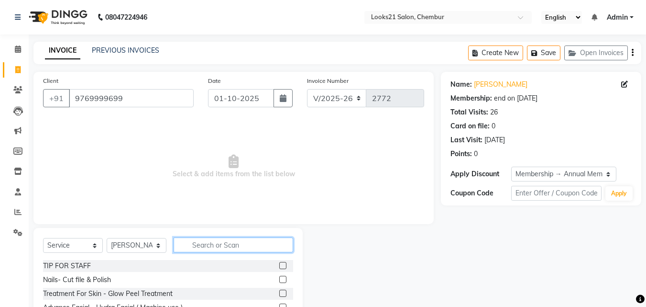
click at [223, 247] on input "text" at bounding box center [234, 244] width 120 height 15
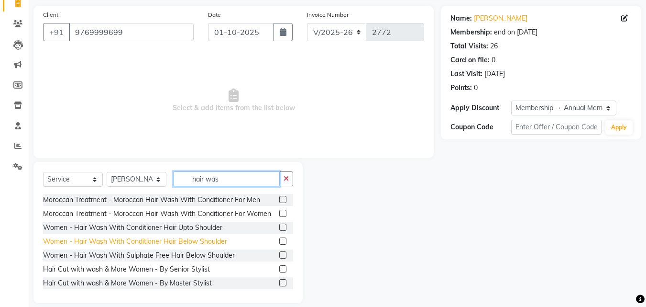
scroll to position [77, 0]
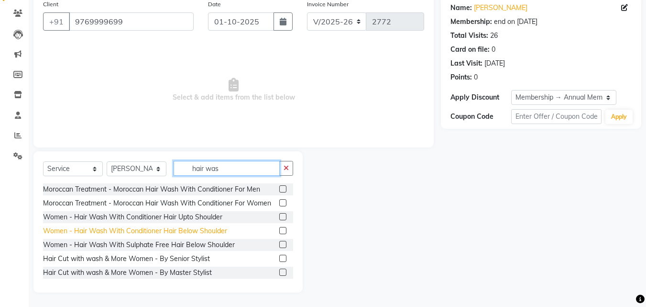
type input "hair was"
click at [206, 234] on div "Women - Hair Wash With Conditioner Hair Below Shoulder" at bounding box center [135, 231] width 184 height 10
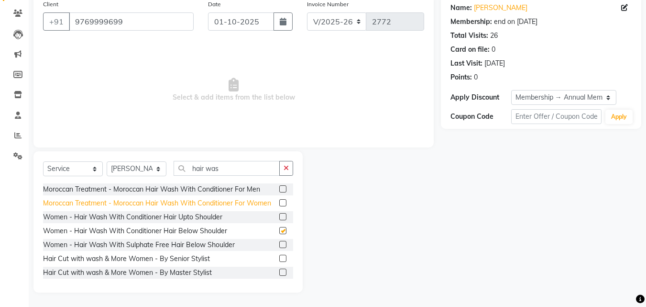
checkbox input "false"
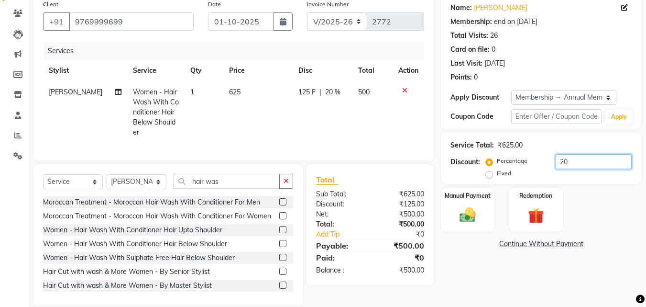
drag, startPoint x: 592, startPoint y: 165, endPoint x: 501, endPoint y: 164, distance: 90.4
click at [501, 164] on div "Percentage Fixed 20" at bounding box center [560, 167] width 144 height 26
click at [481, 219] on img at bounding box center [467, 214] width 27 height 19
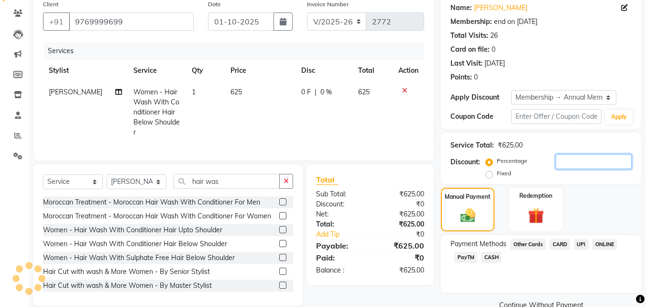
click at [591, 164] on input "number" at bounding box center [594, 161] width 76 height 15
type input "20"
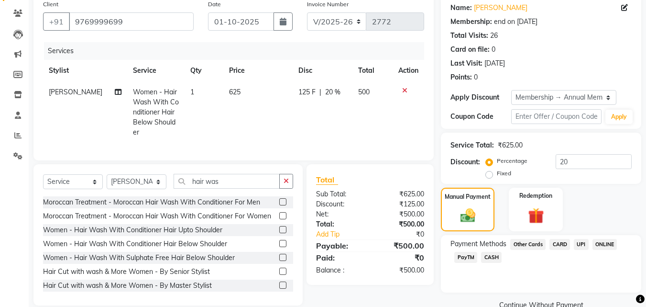
click at [496, 256] on span "CASH" at bounding box center [491, 257] width 21 height 11
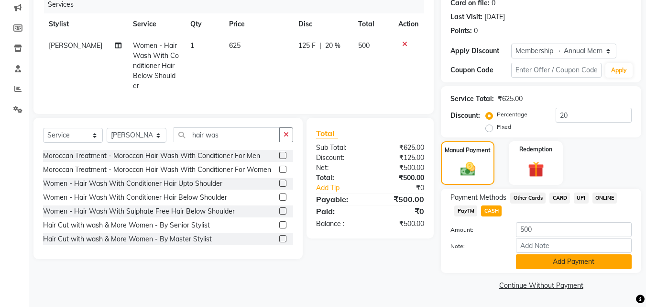
click at [572, 260] on button "Add Payment" at bounding box center [574, 261] width 116 height 15
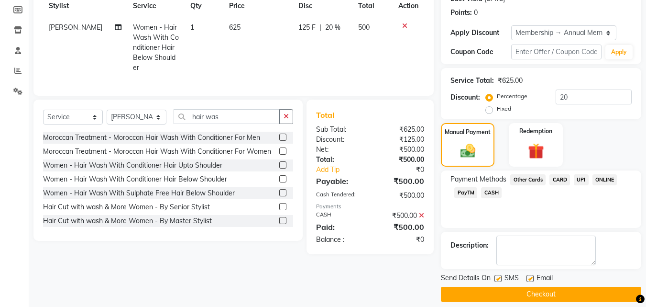
scroll to position [150, 0]
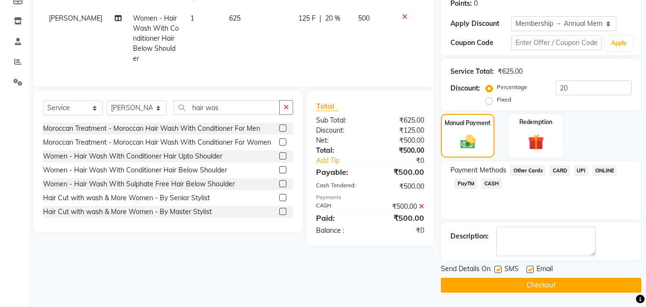
click at [608, 279] on button "Checkout" at bounding box center [541, 284] width 200 height 15
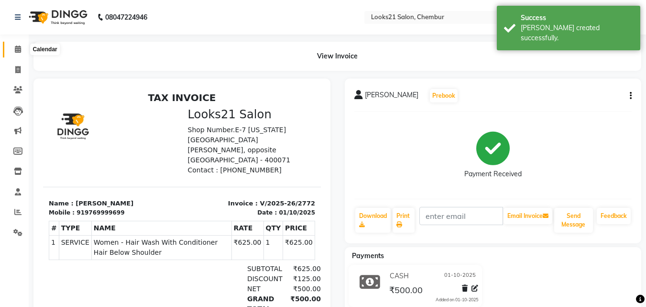
drag, startPoint x: 18, startPoint y: 49, endPoint x: 27, endPoint y: 35, distance: 16.6
click at [20, 49] on icon at bounding box center [18, 48] width 6 height 7
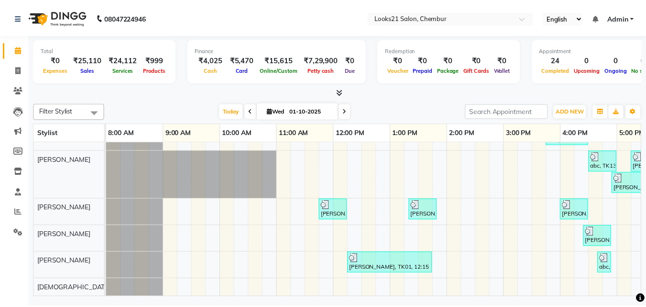
scroll to position [35, 0]
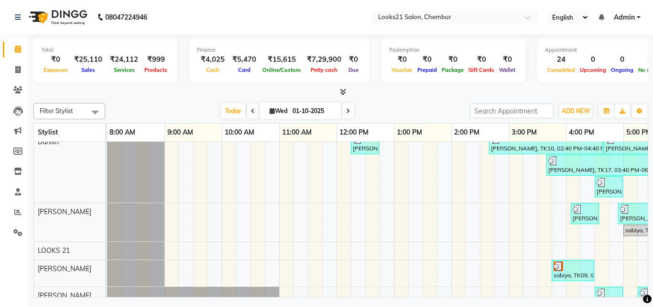
click at [15, 82] on li "Clients" at bounding box center [14, 90] width 29 height 21
click at [19, 65] on span at bounding box center [18, 70] width 17 height 11
select select "service"
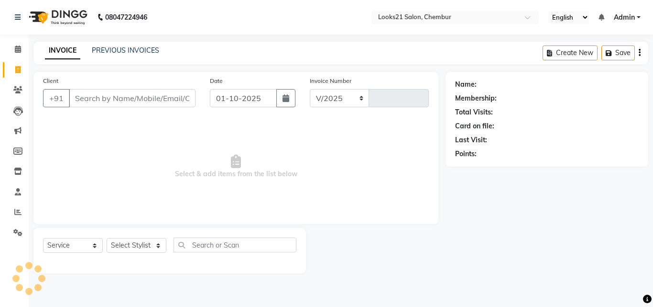
select select "844"
type input "2773"
click at [101, 99] on input "Client" at bounding box center [132, 98] width 127 height 18
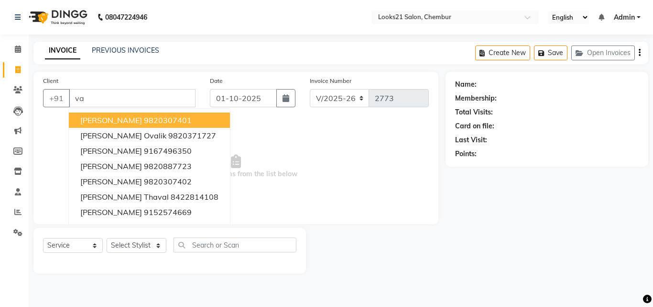
type input "v"
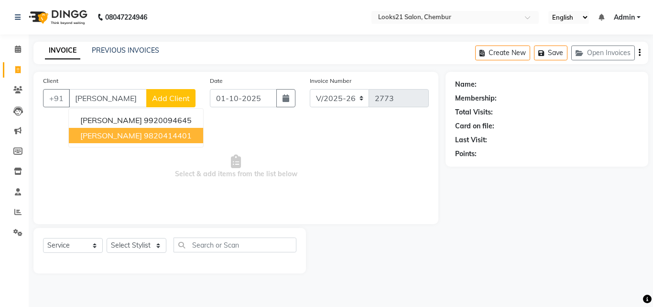
click at [99, 139] on span "[PERSON_NAME]" at bounding box center [111, 136] width 62 height 10
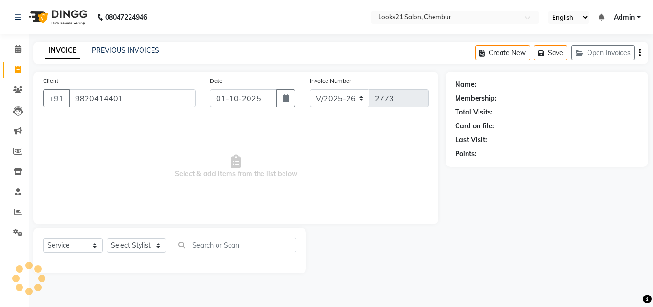
type input "9820414401"
select select "1: Object"
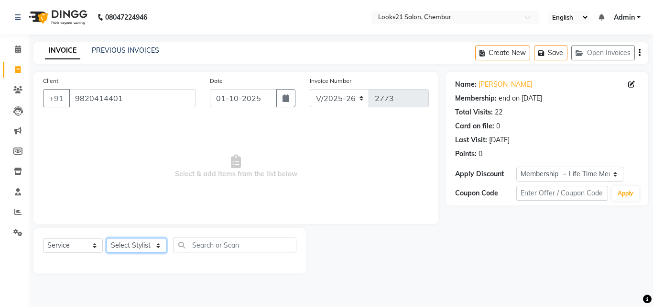
click at [137, 249] on select "Select Stylist [PERSON_NAME] LOOKS 21 [PERSON_NAME] [PERSON_NAME] [PERSON_NAME]…" at bounding box center [137, 245] width 60 height 15
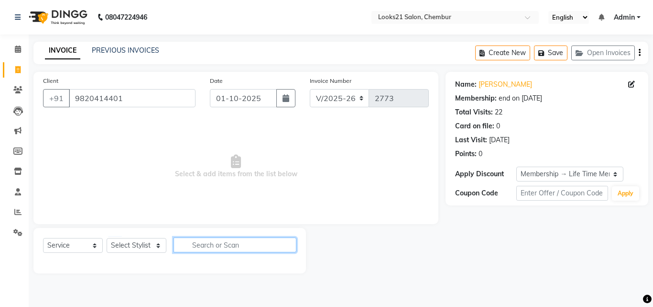
click at [215, 247] on input "text" at bounding box center [235, 244] width 123 height 15
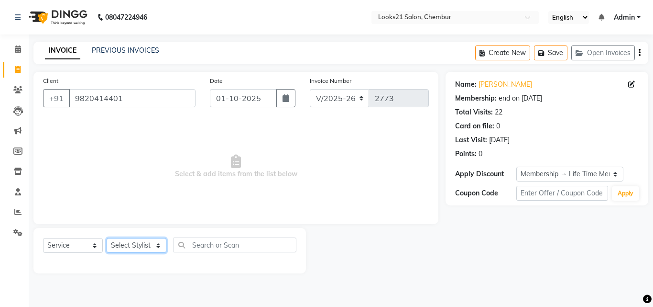
click at [113, 242] on select "Select Stylist [PERSON_NAME] LOOKS 21 [PERSON_NAME] [PERSON_NAME] [PERSON_NAME]…" at bounding box center [137, 245] width 60 height 15
select select "13883"
click at [107, 238] on select "Select Stylist [PERSON_NAME] LOOKS 21 [PERSON_NAME] [PERSON_NAME] [PERSON_NAME]…" at bounding box center [137, 245] width 60 height 15
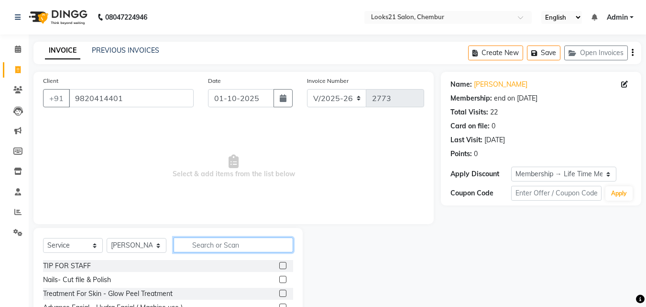
click at [207, 251] on input "text" at bounding box center [234, 244] width 120 height 15
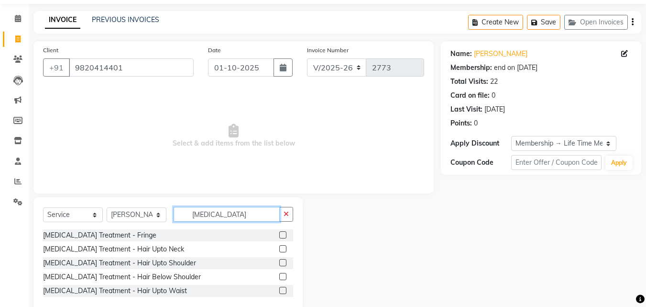
scroll to position [50, 0]
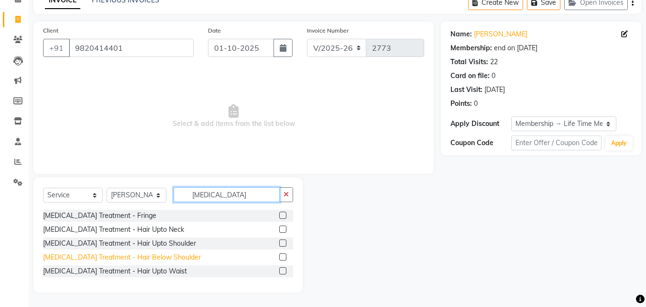
type input "[MEDICAL_DATA]"
click at [112, 255] on div "[MEDICAL_DATA] Treatment - Hair Below Shoulder" at bounding box center [122, 257] width 158 height 10
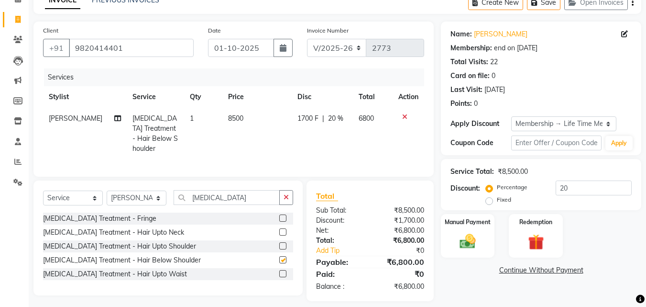
checkbox input "false"
click at [465, 231] on div "Manual Payment" at bounding box center [468, 235] width 56 height 45
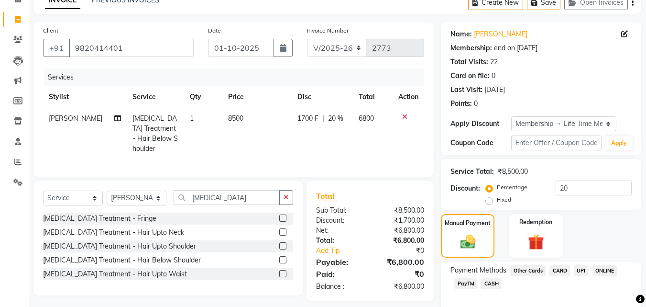
click at [586, 271] on span "UPI" at bounding box center [581, 270] width 15 height 11
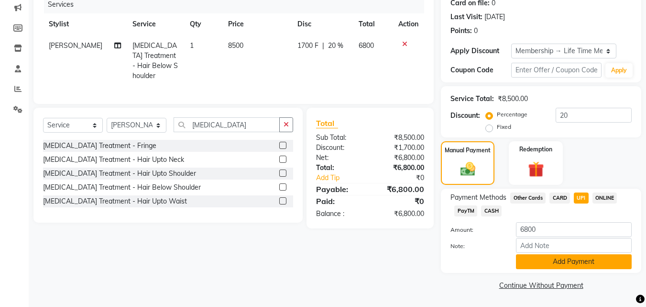
click at [584, 262] on button "Add Payment" at bounding box center [574, 261] width 116 height 15
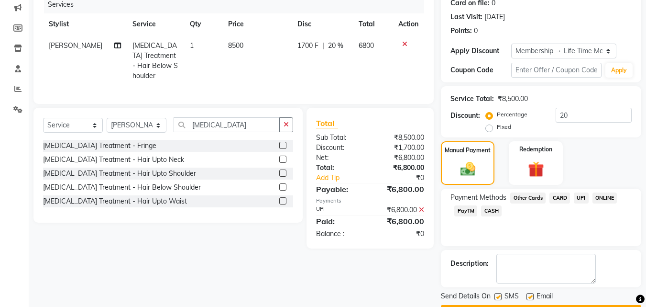
scroll to position [150, 0]
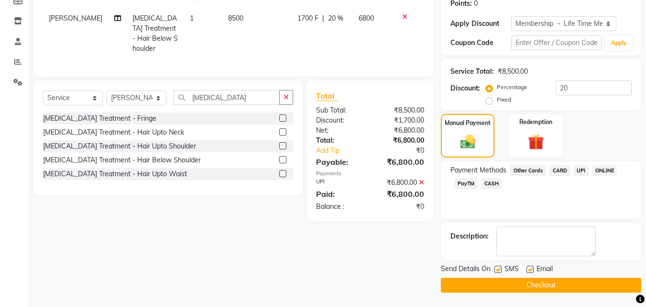
click at [599, 278] on button "Checkout" at bounding box center [541, 284] width 200 height 15
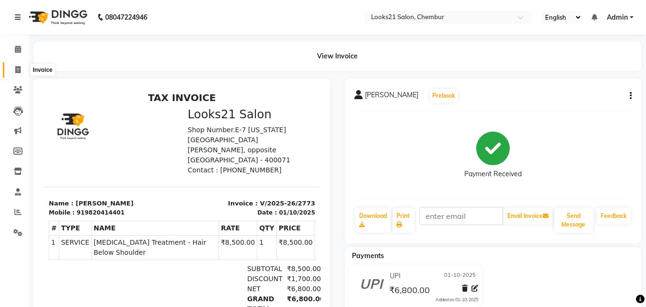
click at [11, 68] on span at bounding box center [18, 70] width 17 height 11
select select "service"
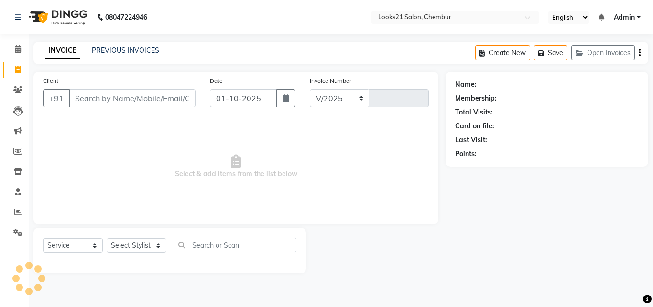
select select "844"
type input "2774"
click at [81, 94] on input "Client" at bounding box center [132, 98] width 127 height 18
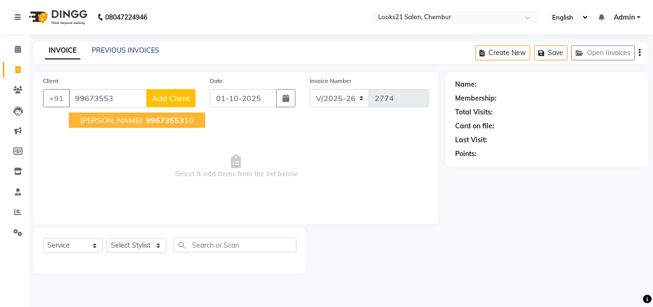
click at [97, 118] on span "[PERSON_NAME]" at bounding box center [111, 120] width 62 height 10
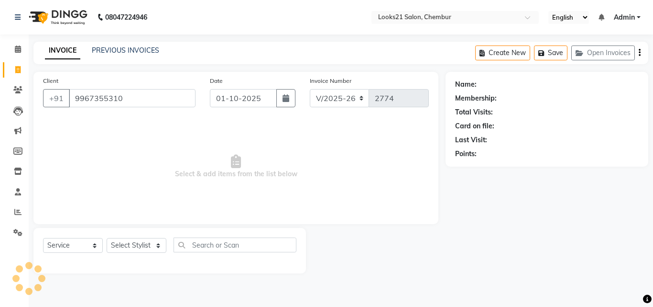
type input "9967355310"
select select "1: Object"
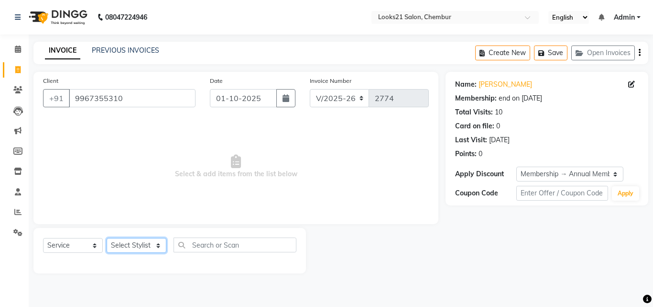
click at [130, 241] on select "Select Stylist [PERSON_NAME] LOOKS 21 [PERSON_NAME] [PERSON_NAME] [PERSON_NAME]…" at bounding box center [137, 245] width 60 height 15
select select "13882"
click at [107, 238] on select "Select Stylist [PERSON_NAME] LOOKS 21 [PERSON_NAME] [PERSON_NAME] [PERSON_NAME]…" at bounding box center [137, 245] width 60 height 15
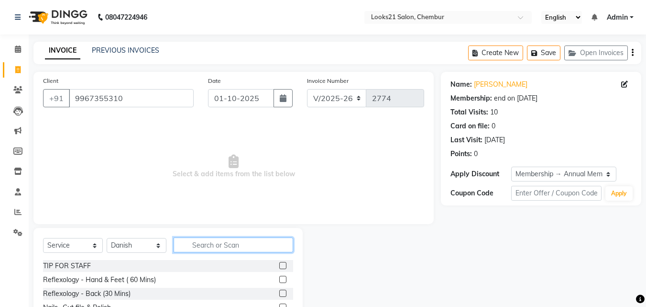
click at [222, 242] on input "text" at bounding box center [234, 244] width 120 height 15
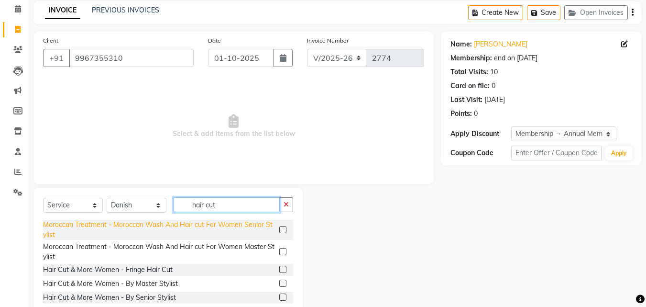
scroll to position [77, 0]
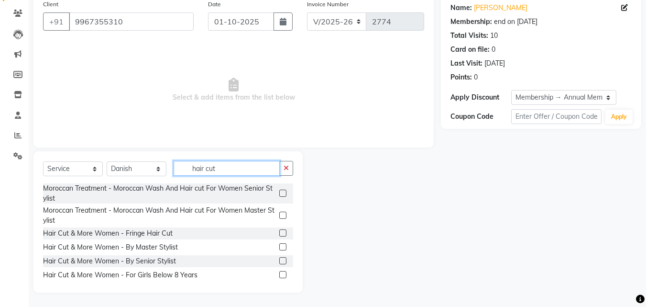
type input "hair cut"
click at [130, 255] on div "Hair Cut & More Women - By Senior Stylist" at bounding box center [168, 261] width 250 height 12
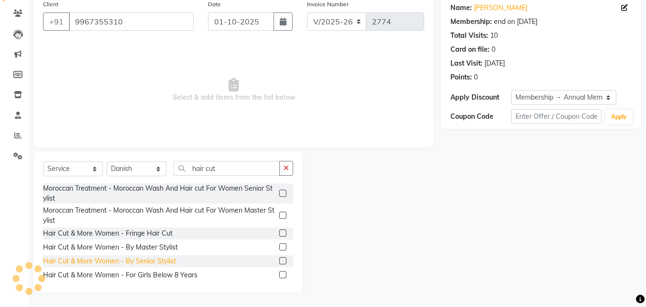
click at [129, 261] on div "Hair Cut & More Women - By Senior Stylist" at bounding box center [109, 261] width 133 height 10
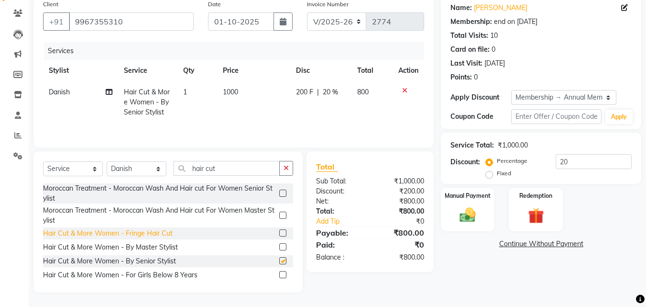
checkbox input "false"
click at [231, 91] on span "1000" at bounding box center [230, 92] width 15 height 9
select select "13882"
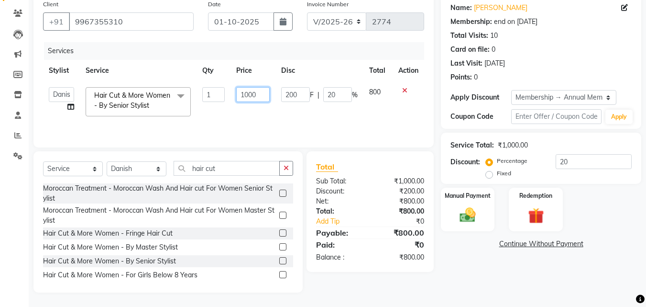
drag, startPoint x: 263, startPoint y: 91, endPoint x: 220, endPoint y: 82, distance: 43.9
click at [220, 82] on tr "[PERSON_NAME] [PERSON_NAME] LOOKS 21 [PERSON_NAME] [PERSON_NAME] [PERSON_NAME] …" at bounding box center [233, 101] width 381 height 41
type input "1250"
click at [260, 114] on td "1250" at bounding box center [253, 101] width 44 height 41
select select "13882"
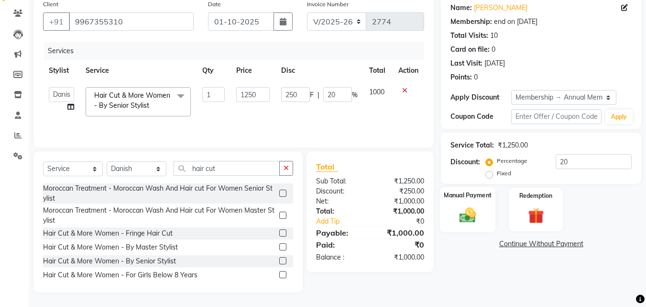
click at [470, 221] on img at bounding box center [467, 214] width 27 height 19
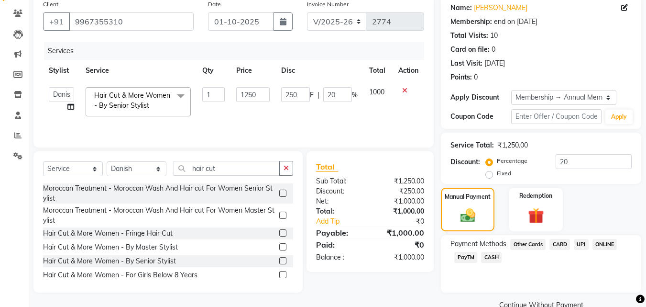
click at [492, 257] on span "CASH" at bounding box center [491, 257] width 21 height 11
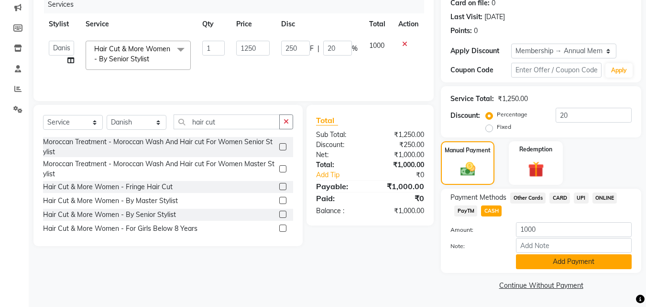
click at [575, 261] on button "Add Payment" at bounding box center [574, 261] width 116 height 15
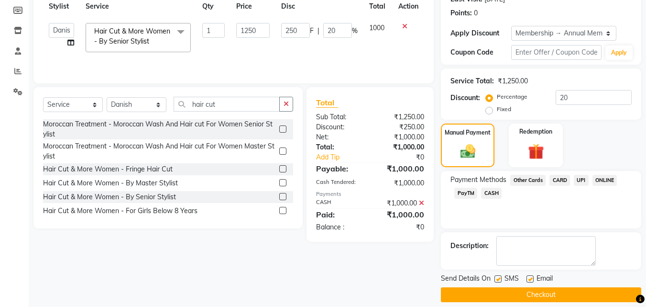
scroll to position [150, 0]
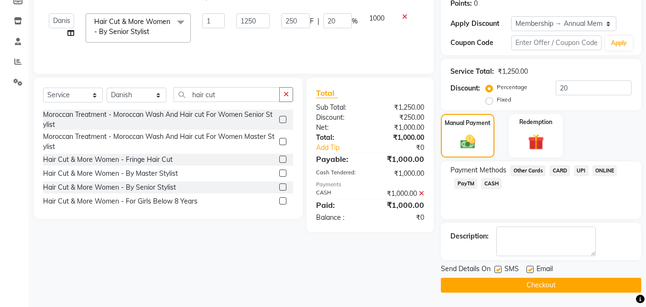
click at [595, 286] on button "Checkout" at bounding box center [541, 284] width 200 height 15
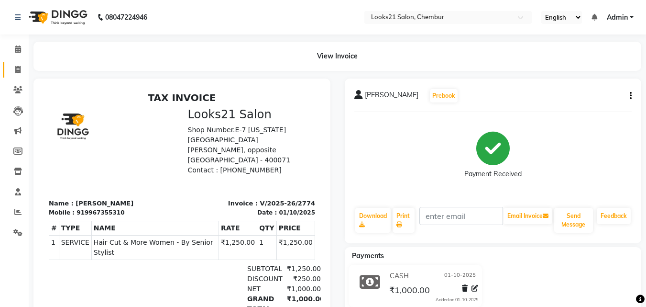
click at [16, 64] on link "Invoice" at bounding box center [14, 70] width 23 height 16
select select "service"
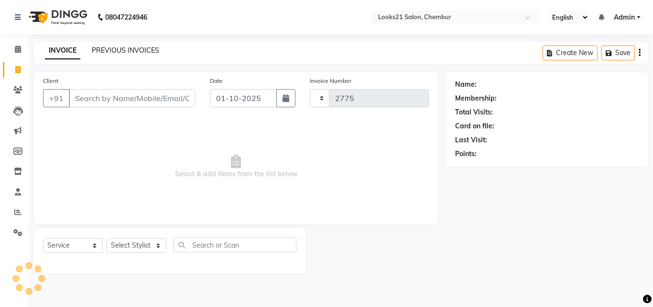
click at [104, 46] on link "PREVIOUS INVOICES" at bounding box center [125, 50] width 67 height 9
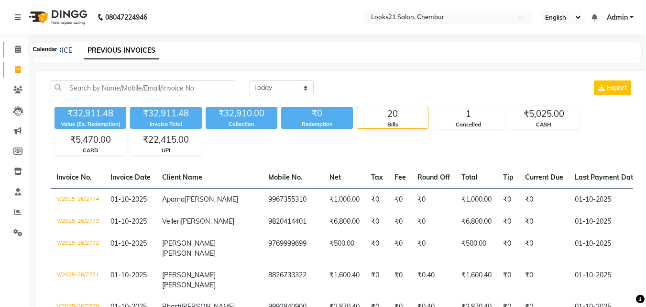
drag, startPoint x: 12, startPoint y: 50, endPoint x: 19, endPoint y: 60, distance: 11.8
click at [13, 50] on span at bounding box center [18, 49] width 17 height 11
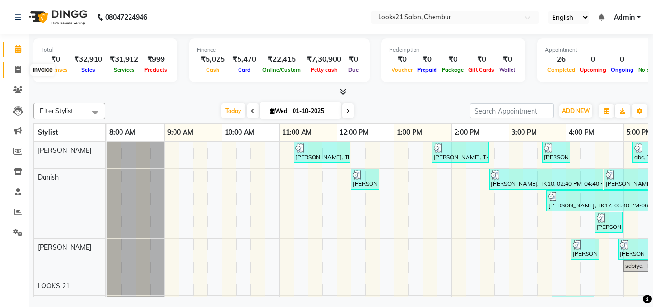
click at [17, 66] on icon at bounding box center [17, 69] width 5 height 7
select select "service"
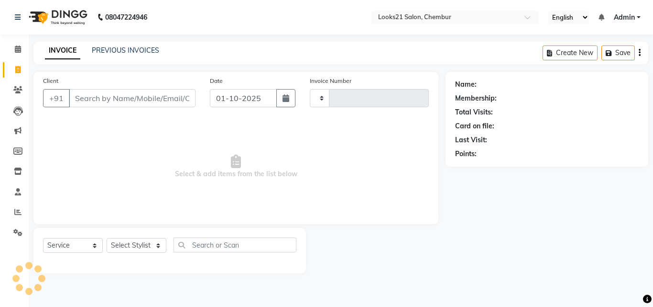
type input "2775"
click at [82, 88] on div "Client +91" at bounding box center [119, 95] width 167 height 39
select select "844"
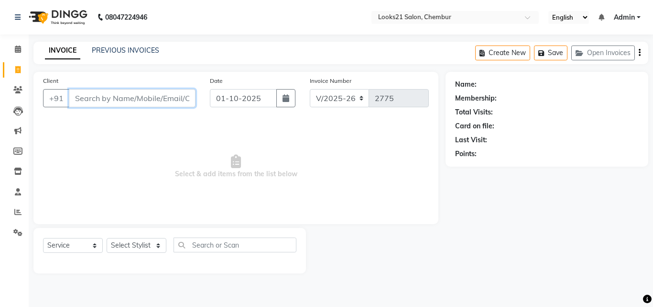
click at [88, 98] on input "Client" at bounding box center [132, 98] width 127 height 18
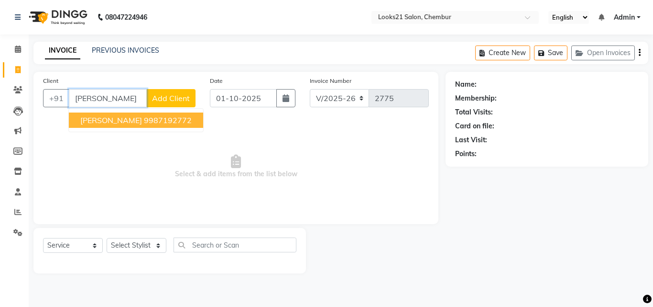
click at [150, 126] on button "[PERSON_NAME] 9987192772" at bounding box center [136, 119] width 134 height 15
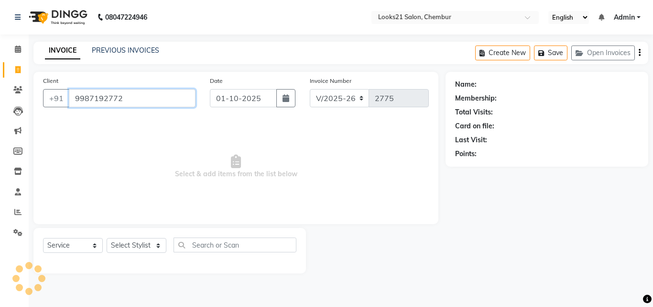
type input "9987192772"
select select "1: Object"
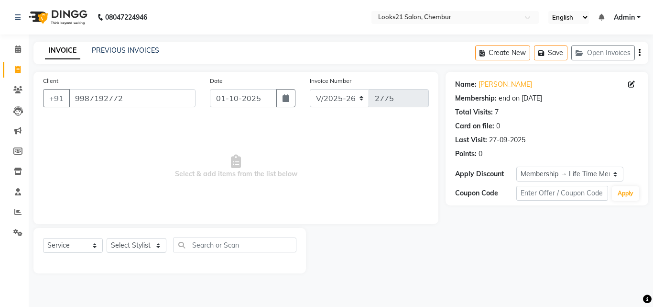
click at [287, 172] on span "Select & add items from the list below" at bounding box center [236, 167] width 386 height 96
click at [207, 150] on span "Select & add items from the list below" at bounding box center [236, 167] width 386 height 96
click at [136, 240] on select "Select Stylist [PERSON_NAME] LOOKS 21 [PERSON_NAME] [PERSON_NAME] [PERSON_NAME]…" at bounding box center [137, 245] width 60 height 15
select select "13888"
click at [107, 238] on select "Select Stylist [PERSON_NAME] LOOKS 21 [PERSON_NAME] [PERSON_NAME] [PERSON_NAME]…" at bounding box center [137, 245] width 60 height 15
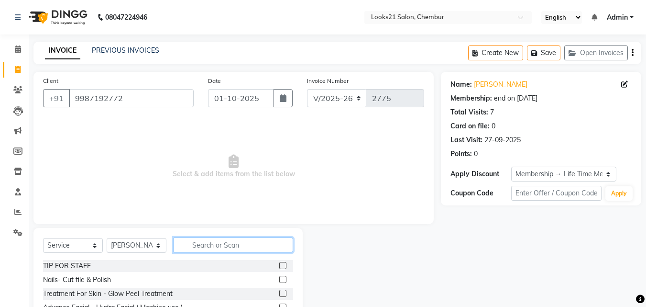
click at [182, 250] on input "text" at bounding box center [234, 244] width 120 height 15
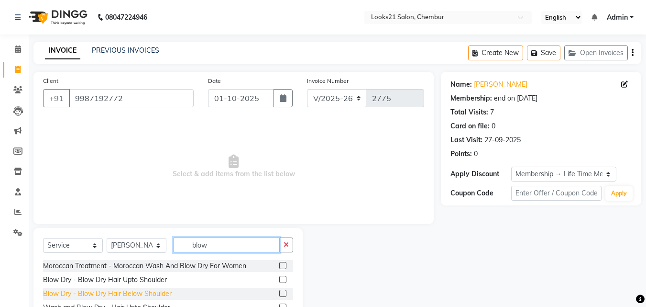
type input "blow"
click at [117, 293] on div "Blow Dry - Blow Dry Hair Below Shoulder" at bounding box center [107, 293] width 129 height 10
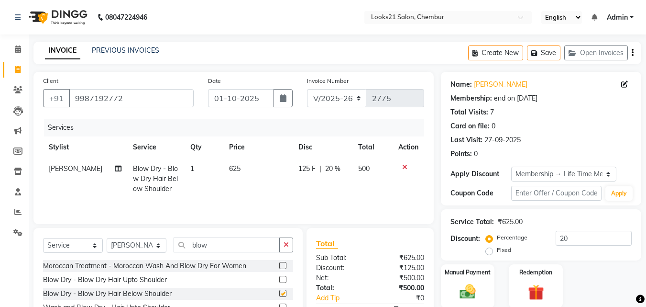
checkbox input "false"
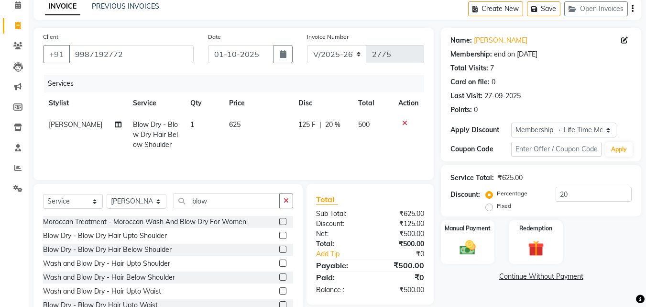
scroll to position [71, 0]
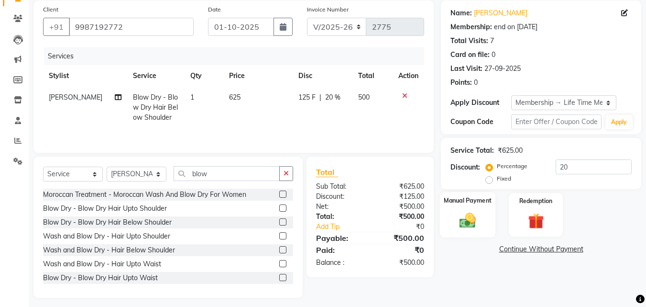
click at [473, 227] on img at bounding box center [467, 219] width 27 height 19
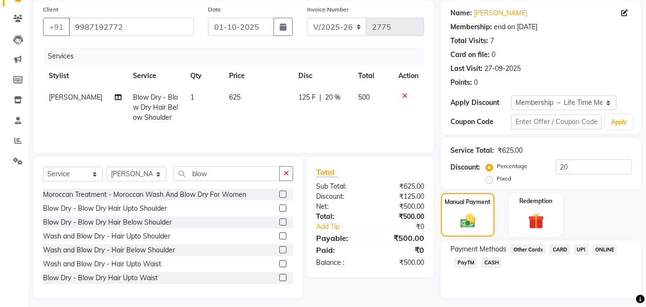
click at [489, 265] on span "CASH" at bounding box center [491, 262] width 21 height 11
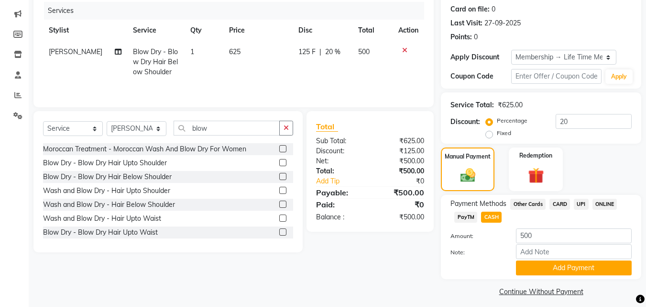
scroll to position [108, 0]
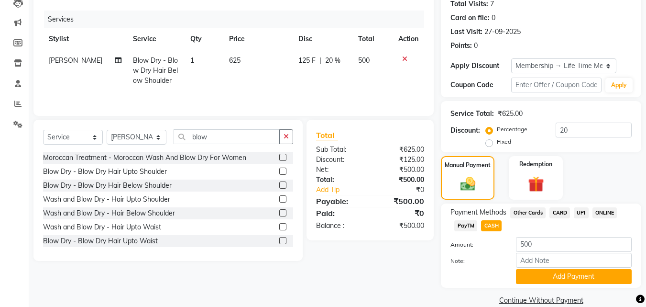
click at [598, 286] on div "Payment Methods Other Cards CARD UPI ONLINE PayTM CASH Amount: 500 Note: Add Pa…" at bounding box center [541, 245] width 200 height 84
click at [608, 282] on button "Add Payment" at bounding box center [574, 276] width 116 height 15
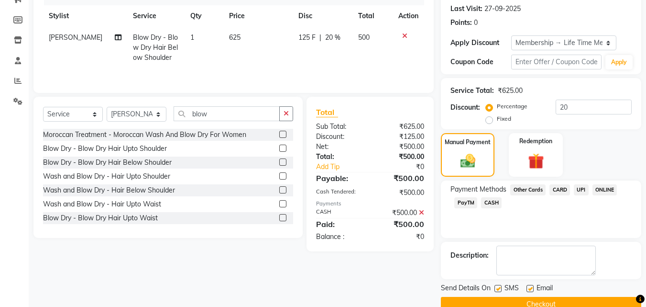
scroll to position [149, 0]
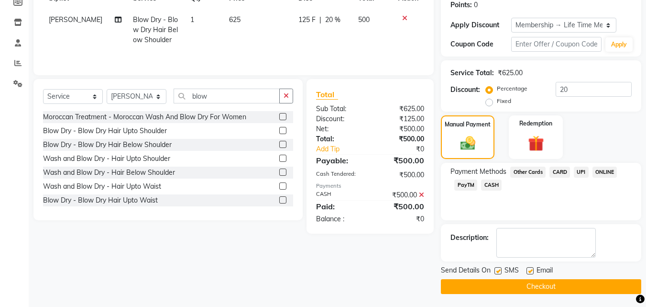
click at [576, 280] on button "Checkout" at bounding box center [541, 286] width 200 height 15
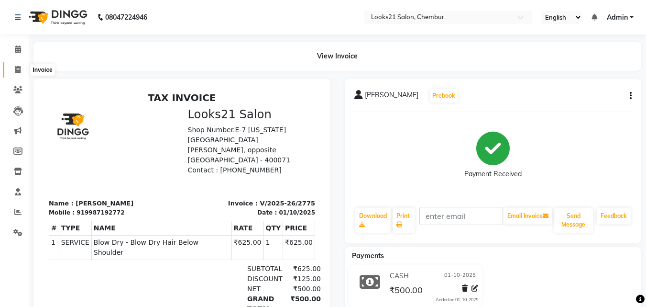
click at [16, 65] on span at bounding box center [18, 70] width 17 height 11
select select "service"
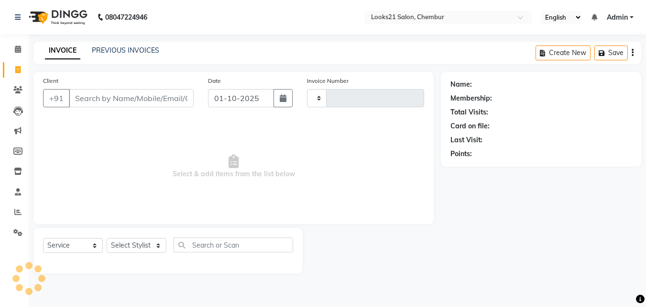
type input "2776"
select select "844"
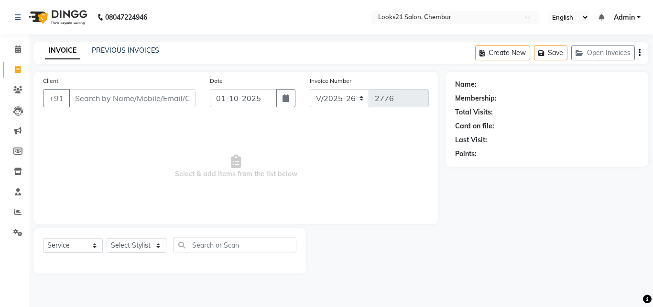
click at [114, 94] on input "Client" at bounding box center [132, 98] width 127 height 18
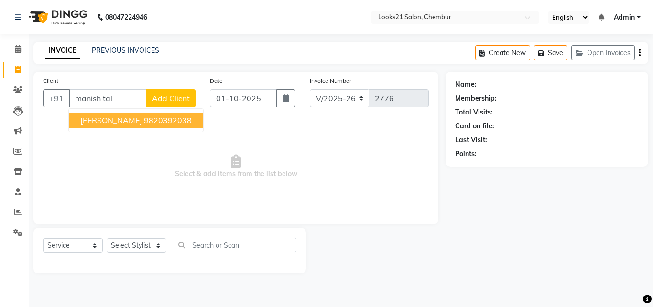
click at [117, 117] on span "[PERSON_NAME]" at bounding box center [111, 120] width 62 height 10
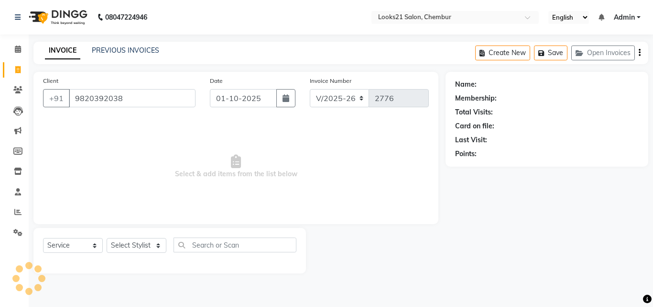
type input "9820392038"
select select "1: Object"
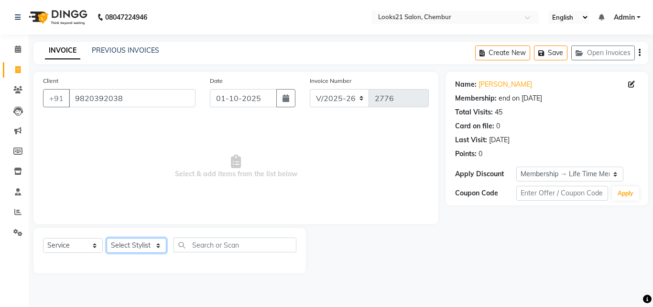
click at [128, 243] on select "Select Stylist [PERSON_NAME] LOOKS 21 [PERSON_NAME] [PERSON_NAME] [PERSON_NAME]…" at bounding box center [137, 245] width 60 height 15
select select "13889"
click at [107, 238] on select "Select Stylist [PERSON_NAME] LOOKS 21 [PERSON_NAME] [PERSON_NAME] [PERSON_NAME]…" at bounding box center [137, 245] width 60 height 15
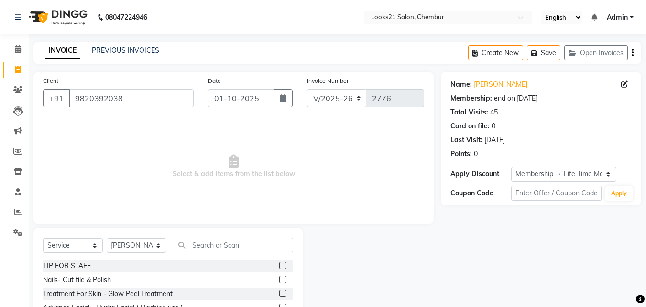
click at [232, 252] on div "Select Service Product Membership Package Voucher Prepaid Gift Card Select Styl…" at bounding box center [168, 248] width 250 height 22
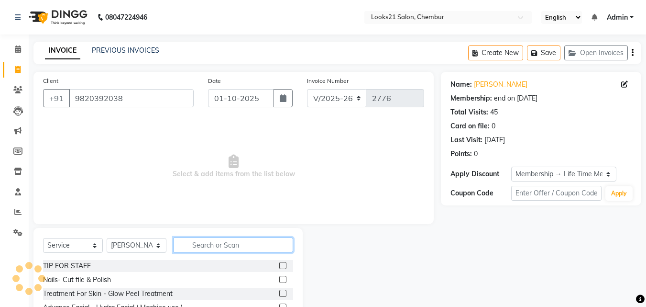
click at [238, 248] on input "text" at bounding box center [234, 244] width 120 height 15
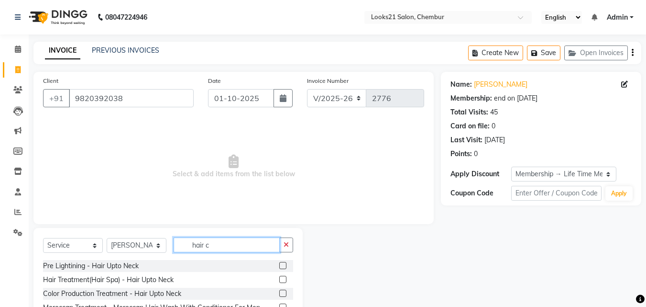
type input "hair c"
